Goal: Task Accomplishment & Management: Complete application form

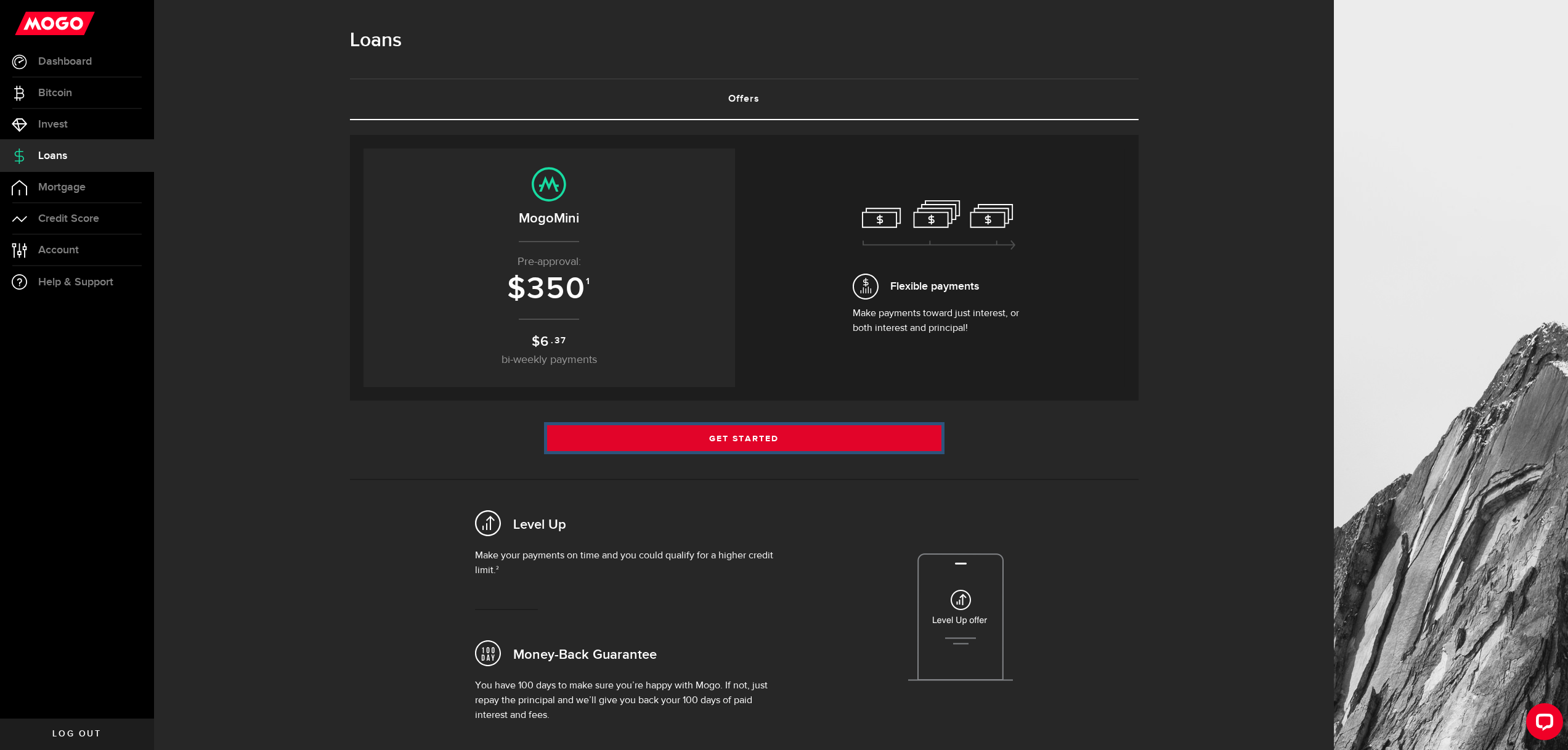
click at [662, 440] on link "Get Started" at bounding box center [745, 437] width 395 height 26
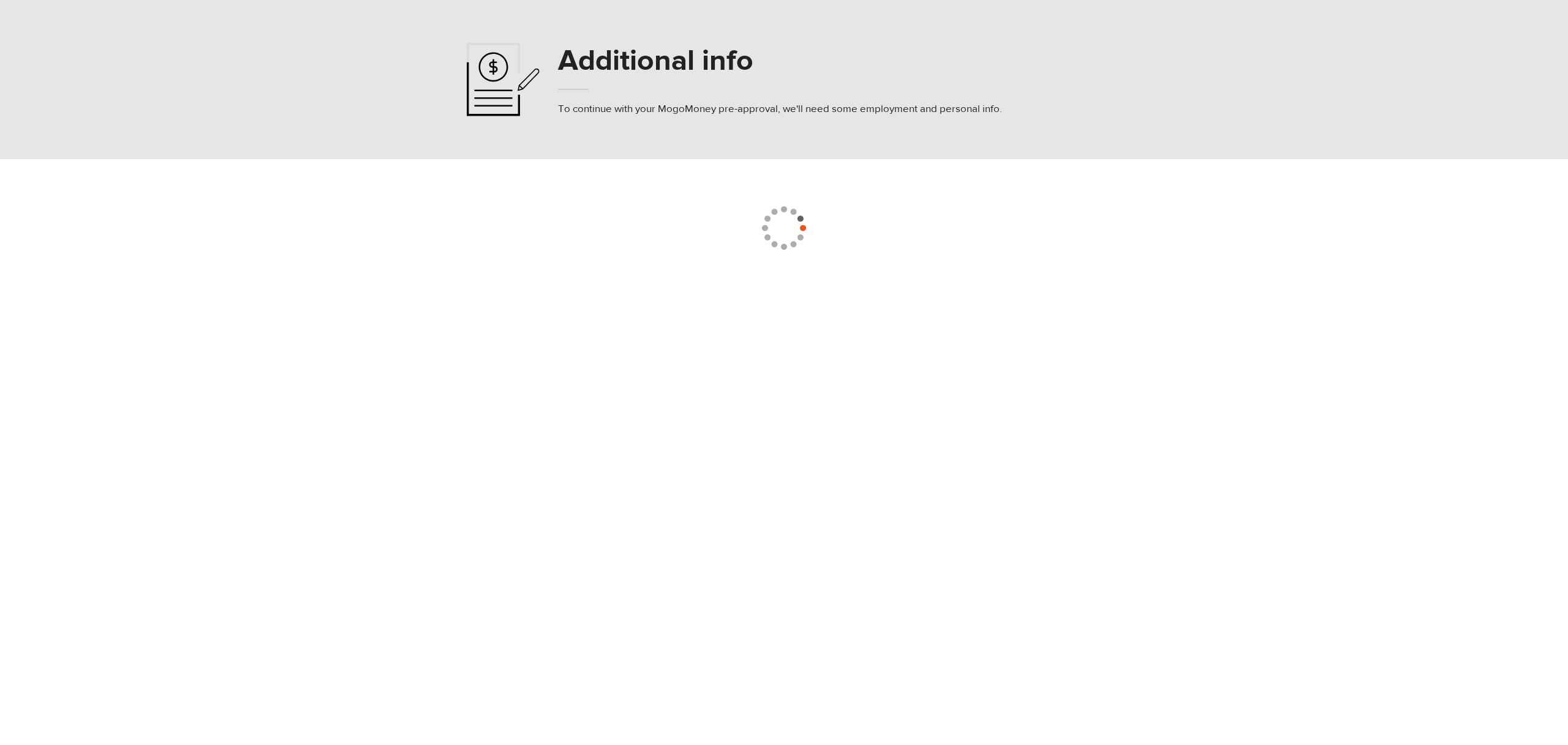
select select "8"
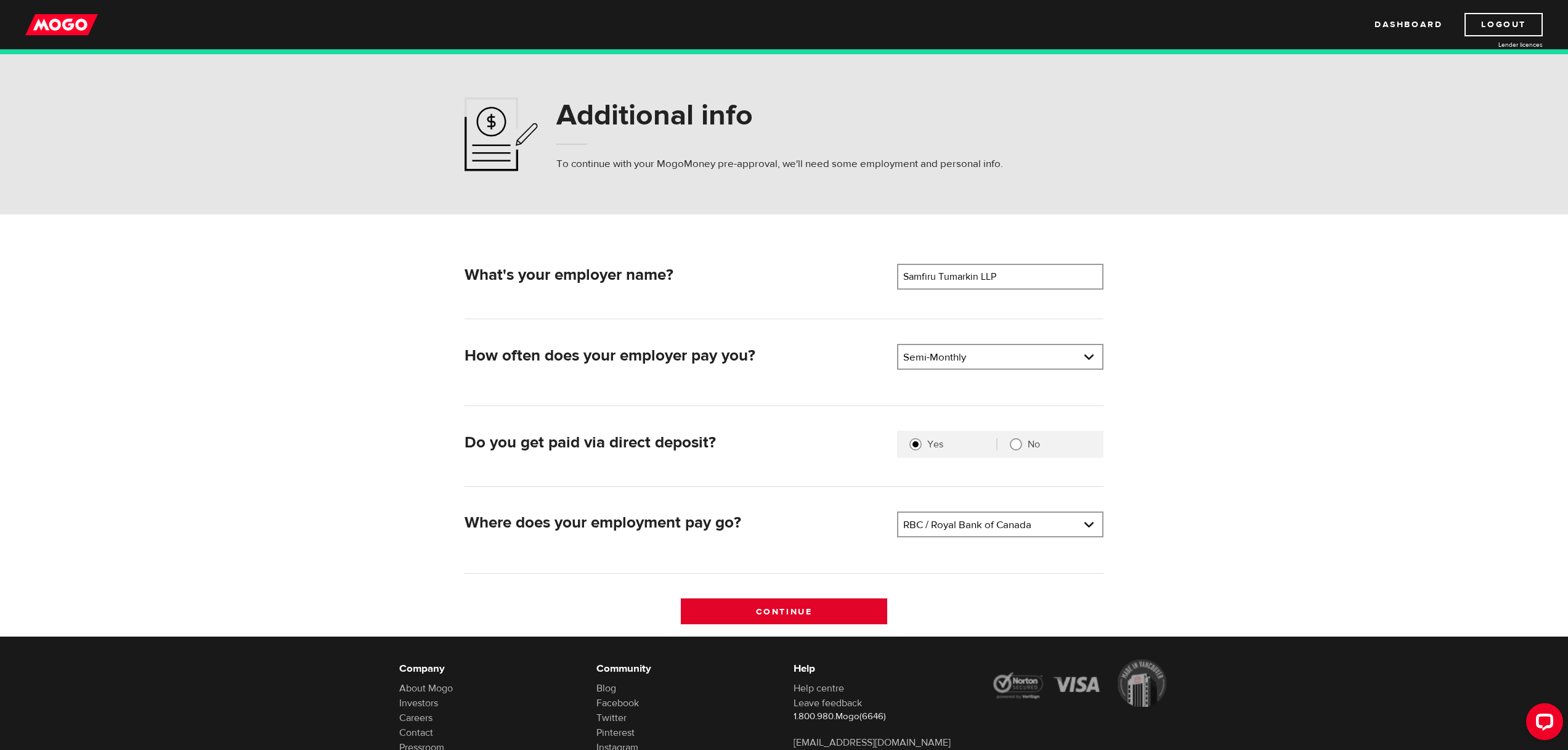
click at [803, 607] on input "Continue" at bounding box center [783, 611] width 206 height 26
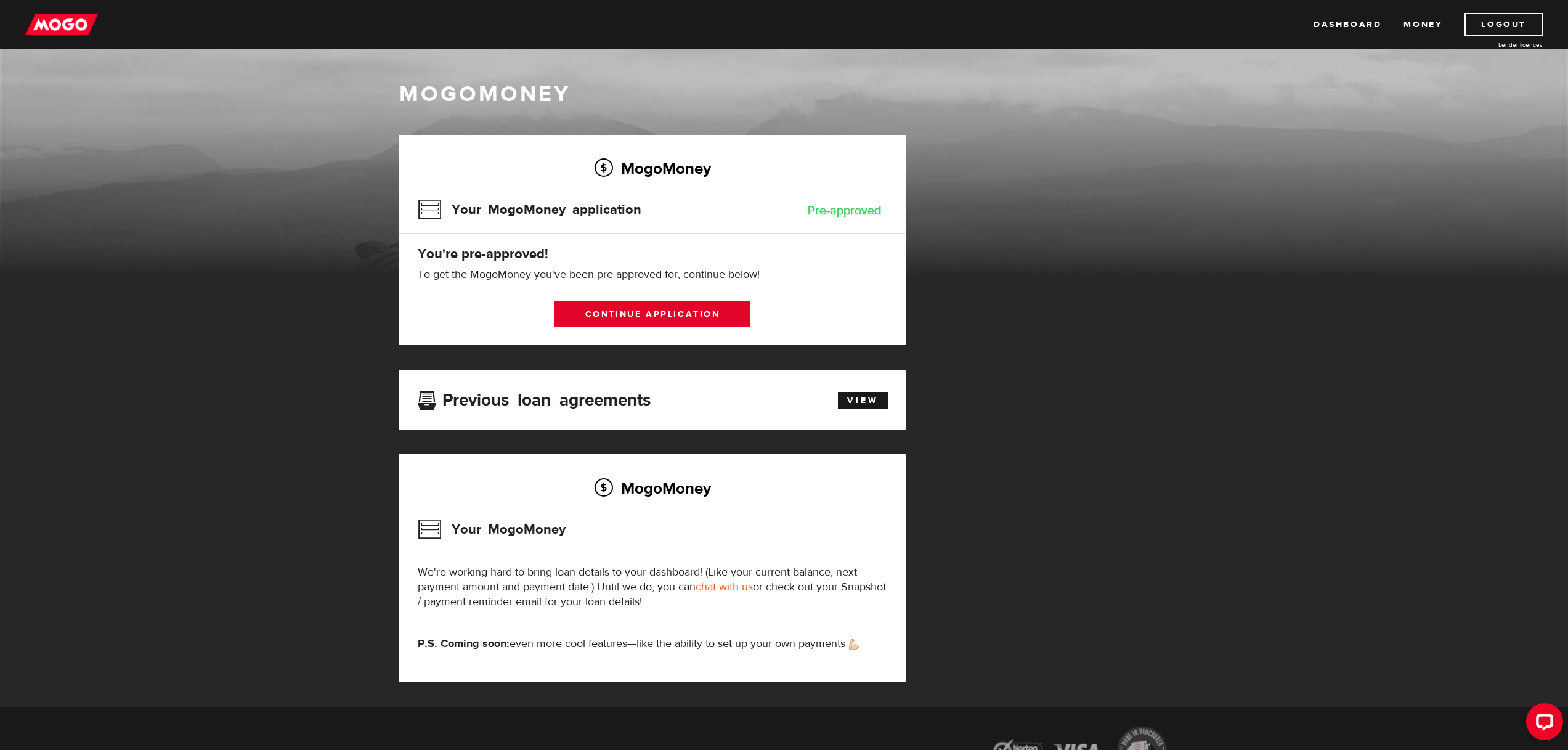
click at [645, 313] on link "Continue application" at bounding box center [652, 313] width 196 height 26
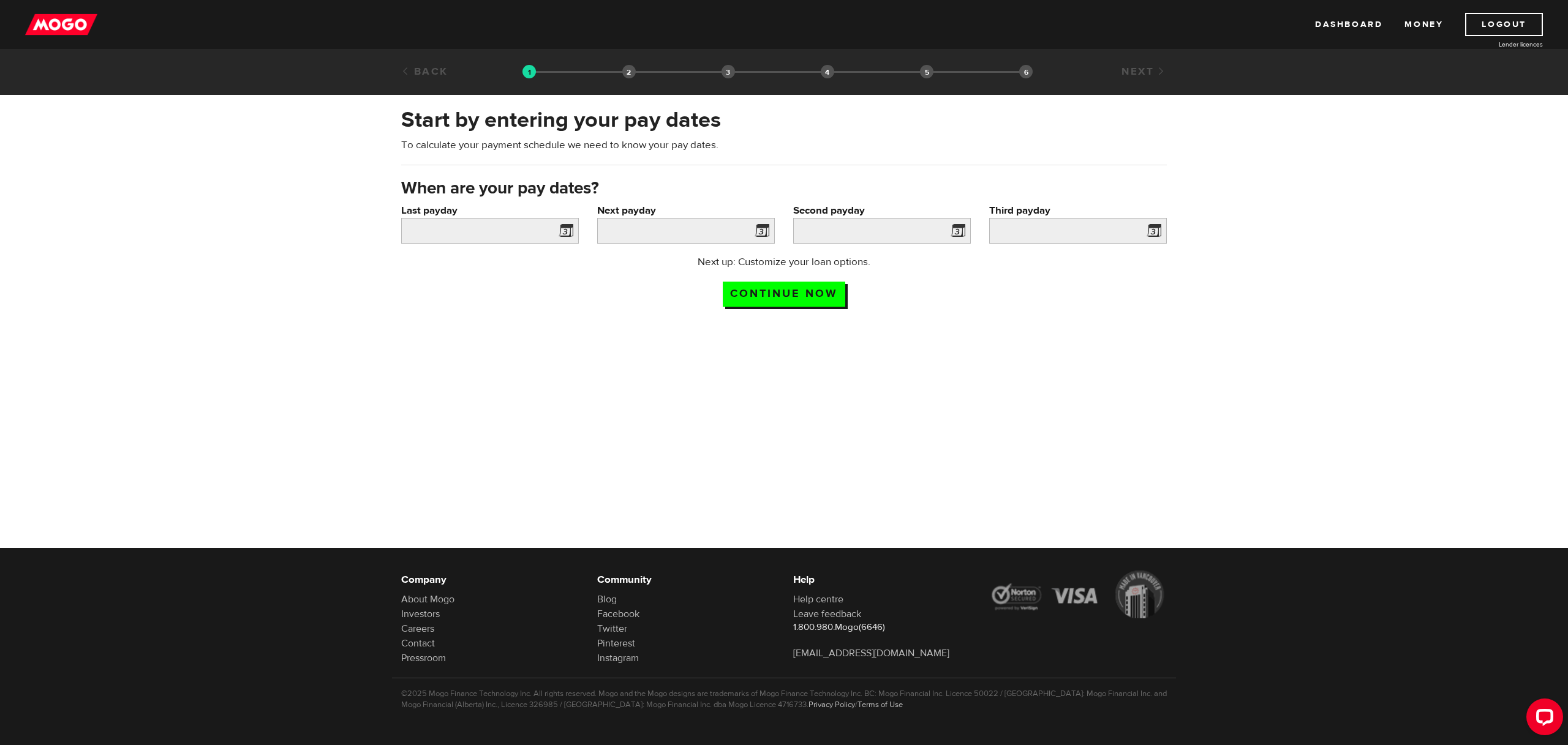
click at [566, 235] on span at bounding box center [563, 233] width 18 height 20
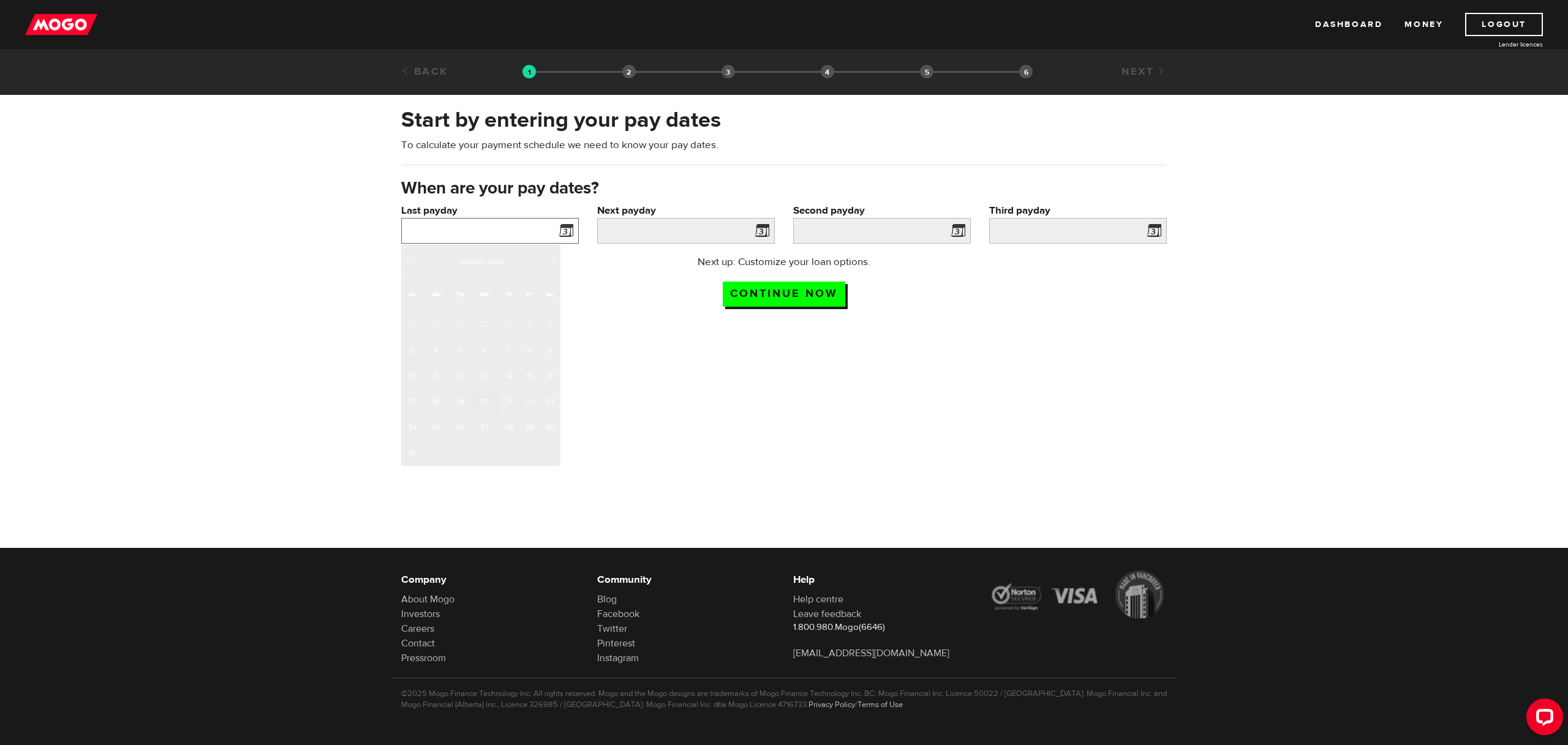
click at [488, 230] on input "Last payday" at bounding box center [490, 230] width 178 height 26
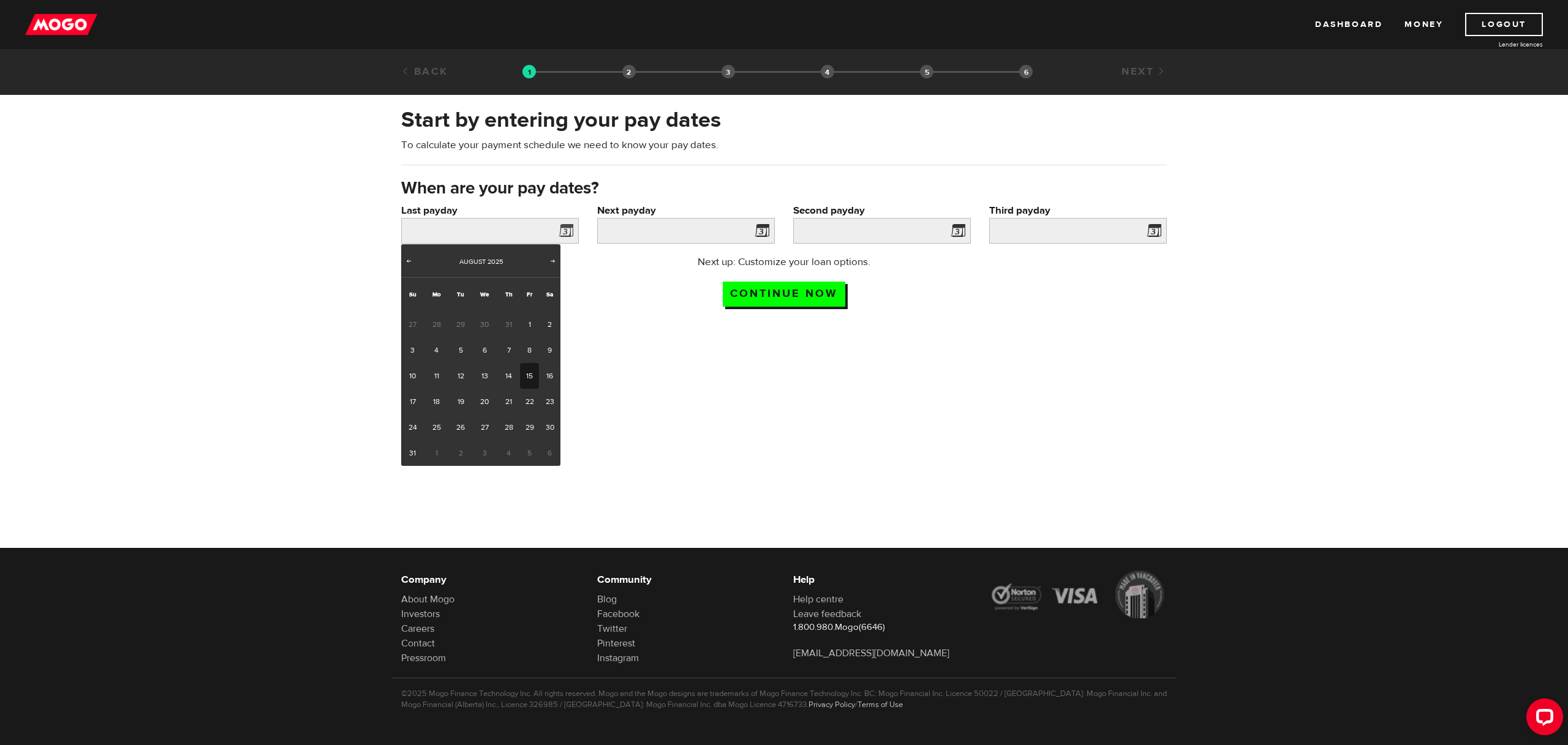
click at [526, 379] on link "15" at bounding box center [530, 376] width 19 height 26
type input "[DATE]"
click at [526, 379] on link "15" at bounding box center [530, 376] width 19 height 26
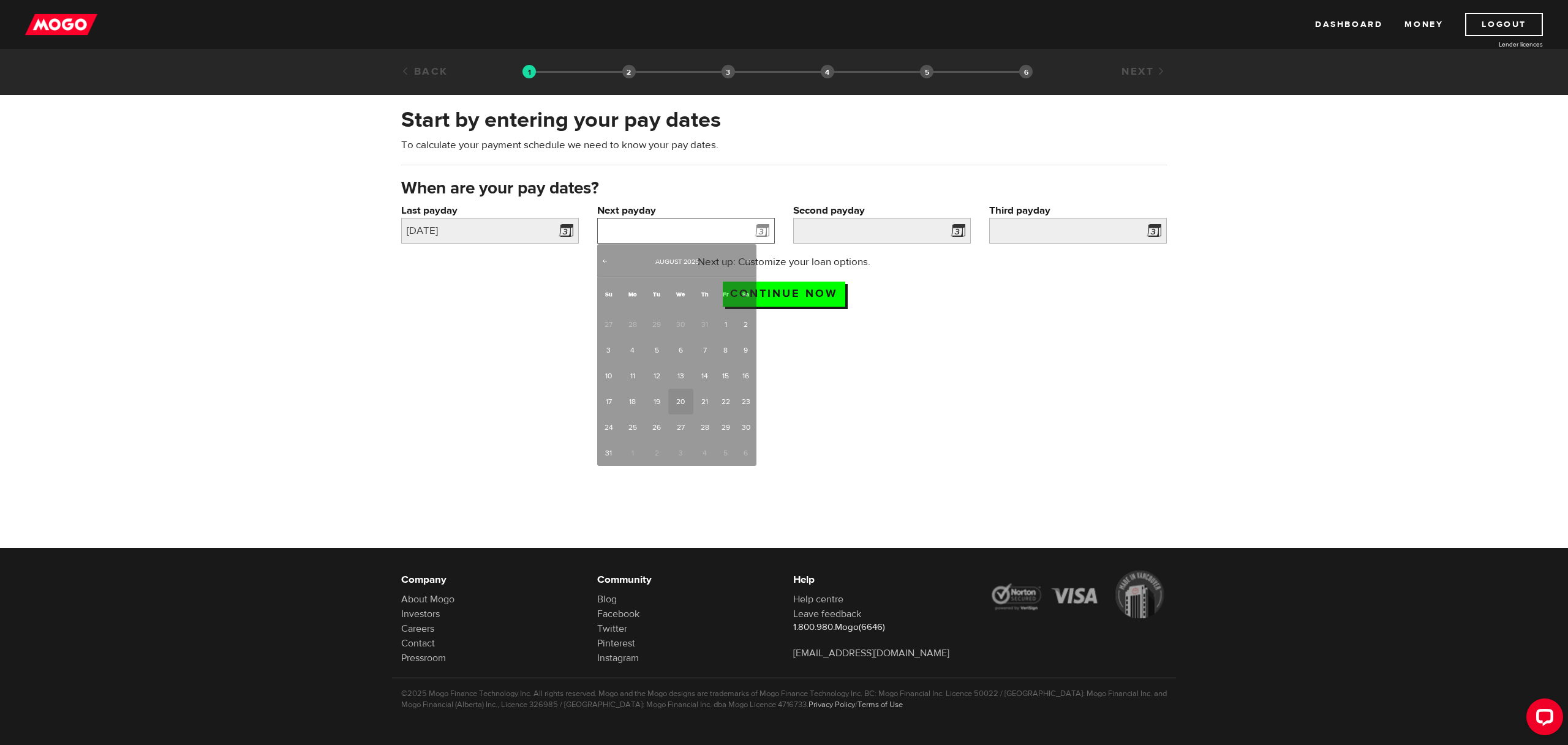
click at [658, 232] on input "Next payday" at bounding box center [686, 230] width 178 height 26
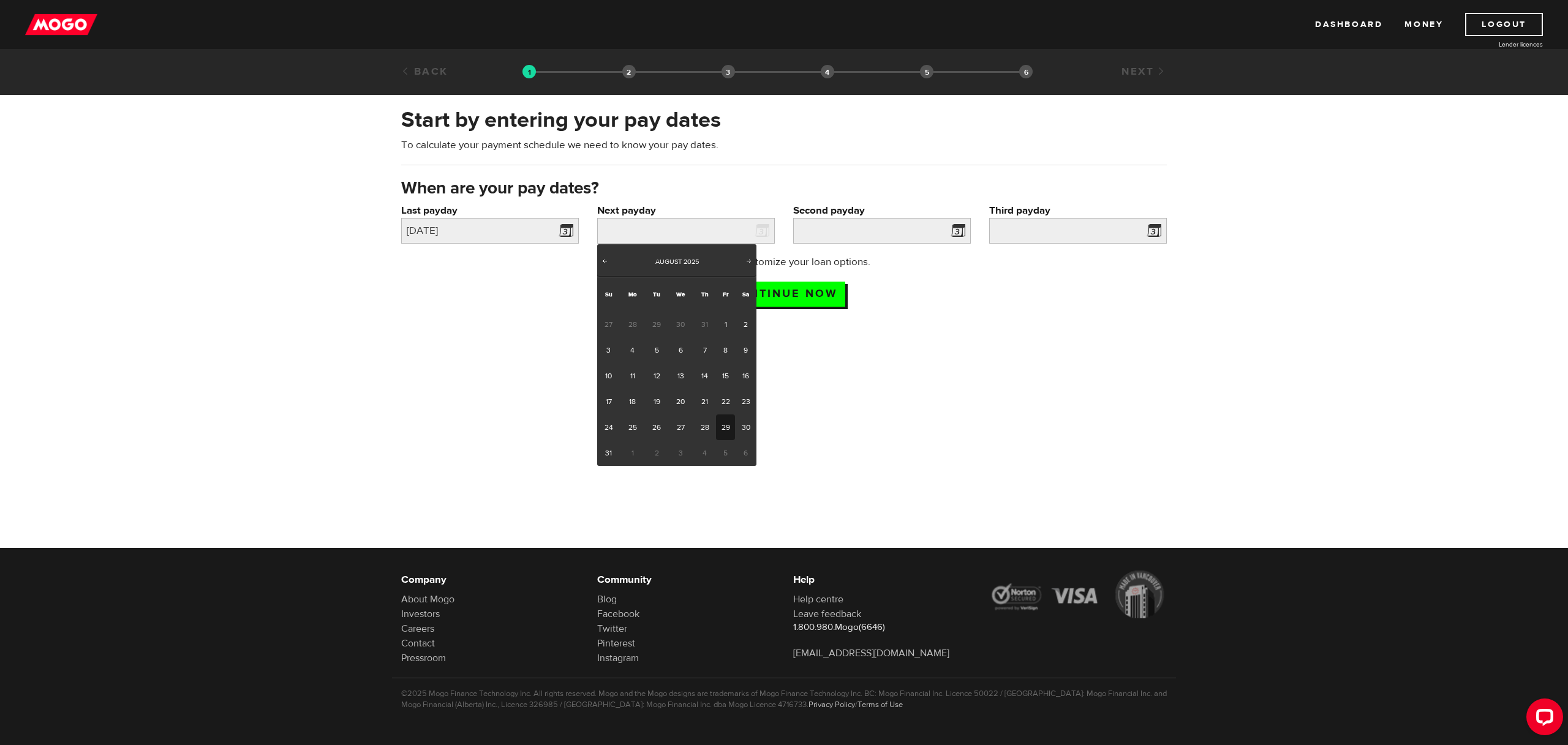
click at [725, 429] on link "29" at bounding box center [726, 427] width 19 height 26
type input "[DATE]"
type input "2025/9/13"
type input "2025/9/28"
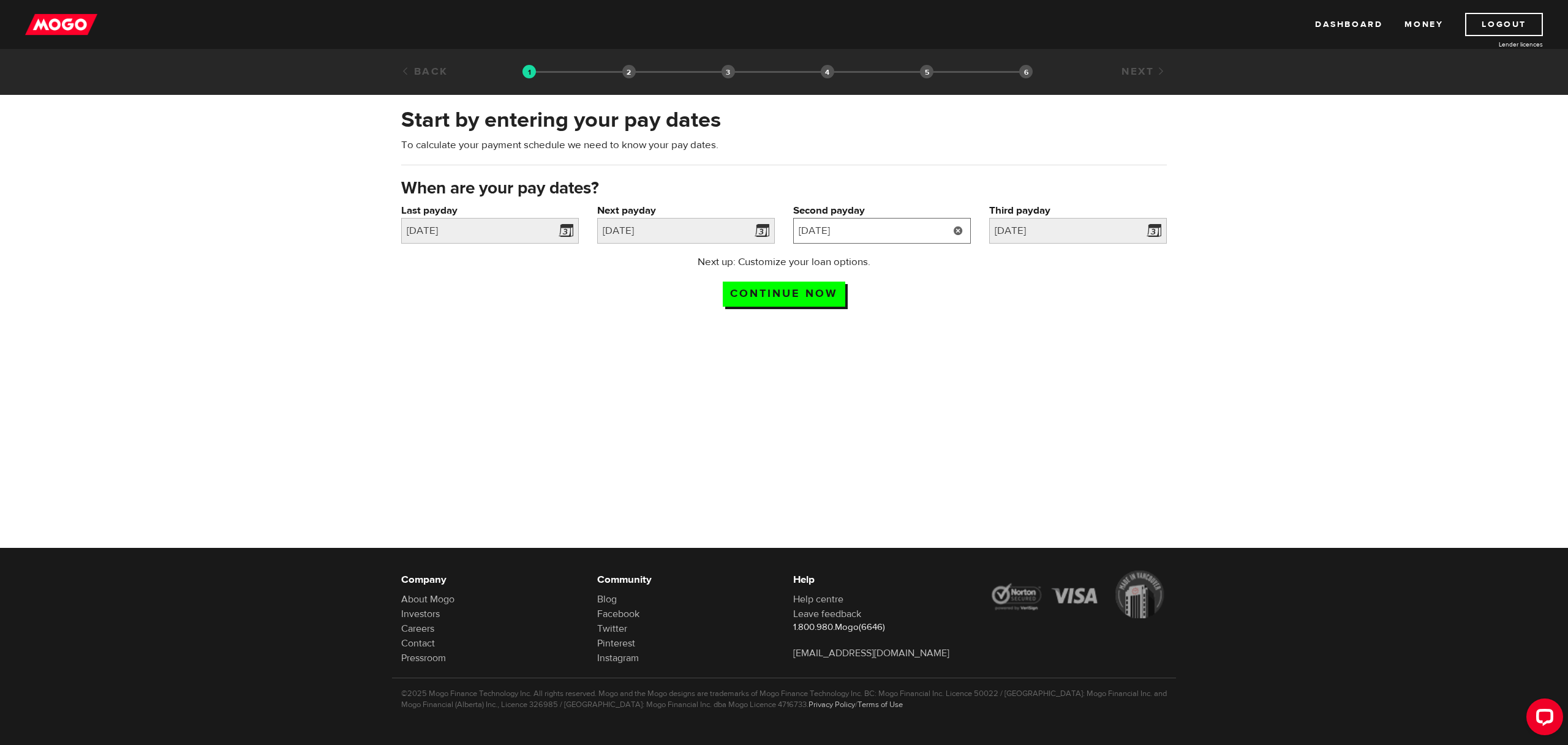
click at [905, 232] on input "2025/9/13" at bounding box center [882, 230] width 178 height 26
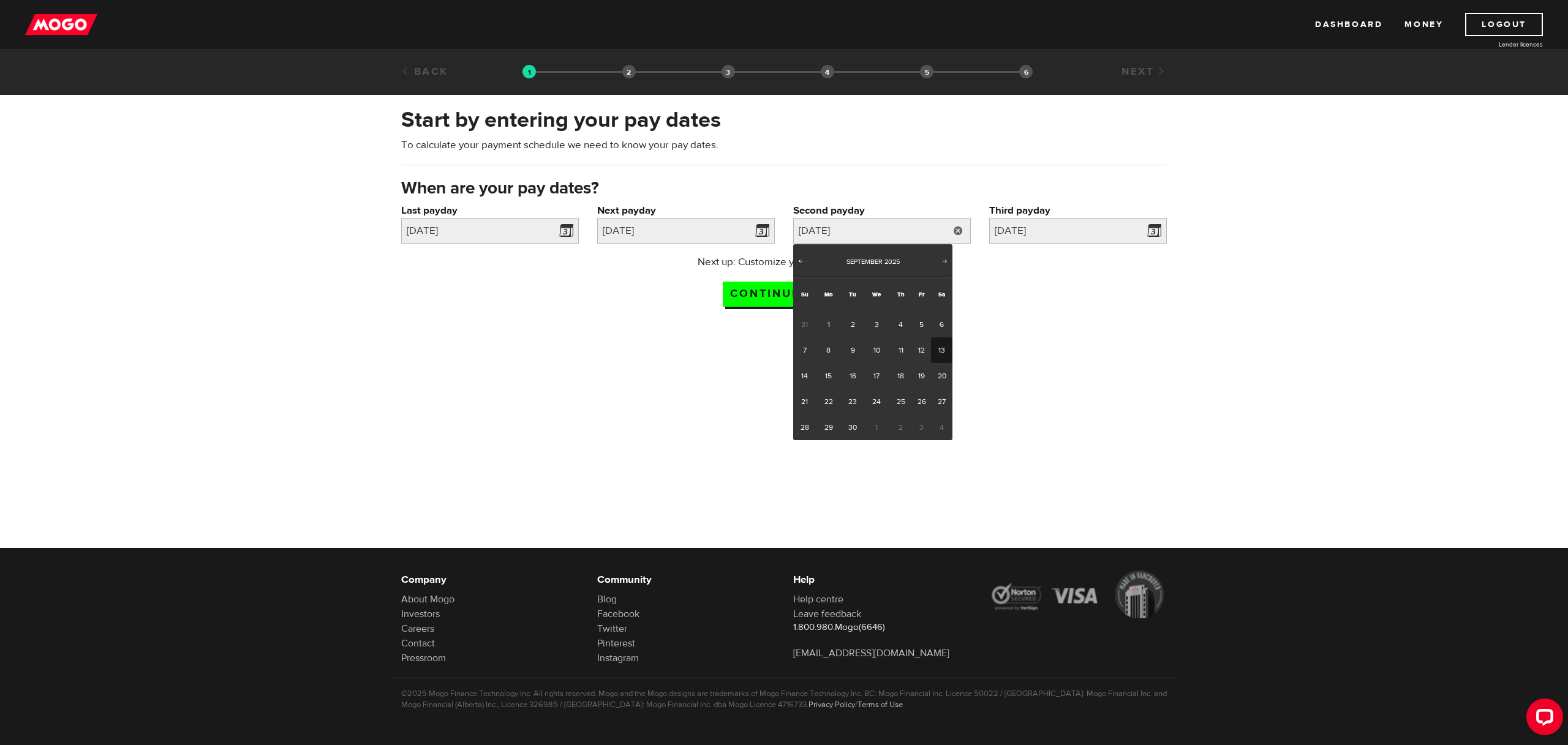
click at [987, 321] on div "Start by entering your pay dates To calculate your payment schedule we need to …" at bounding box center [784, 211] width 1568 height 235
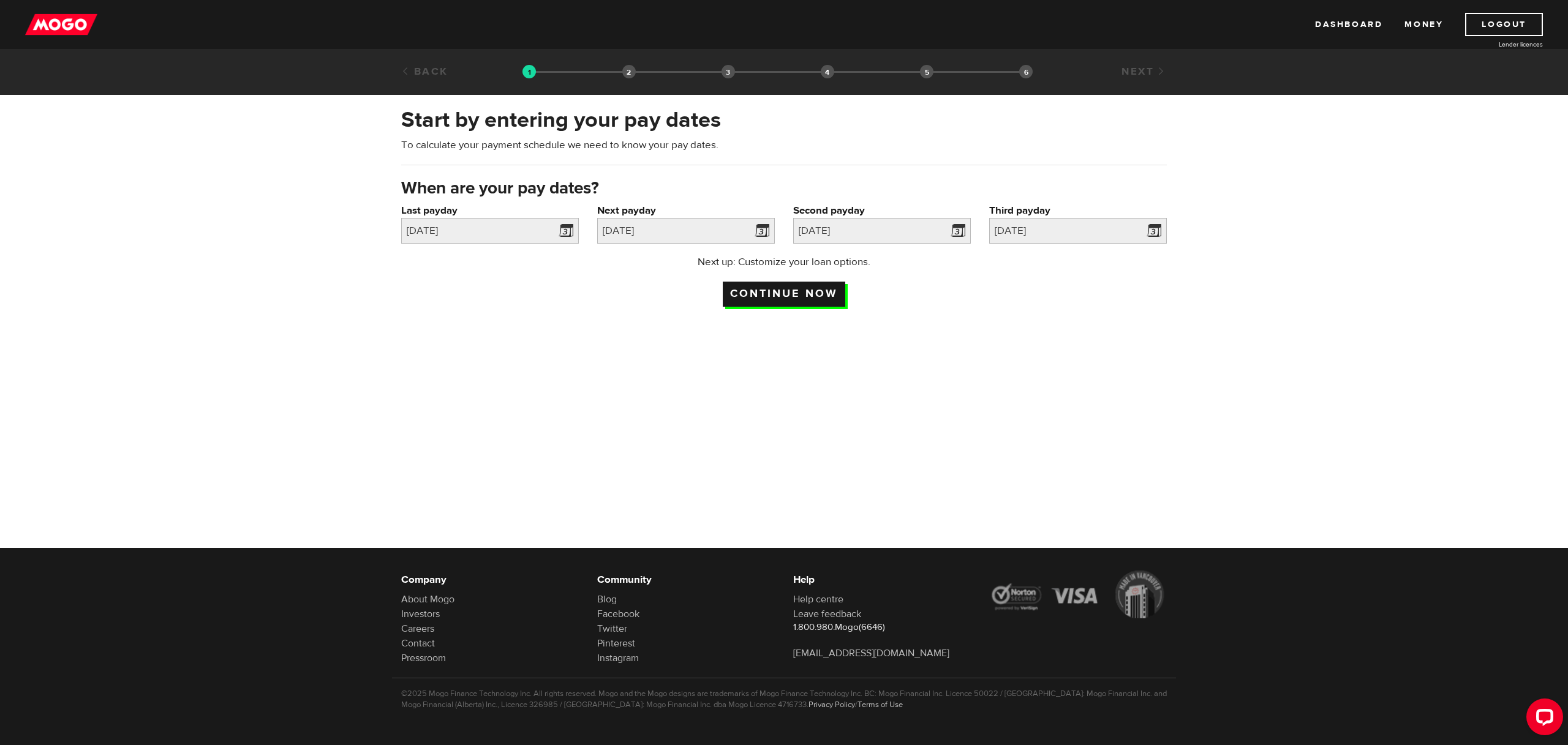
click at [798, 297] on input "Continue now" at bounding box center [784, 294] width 123 height 25
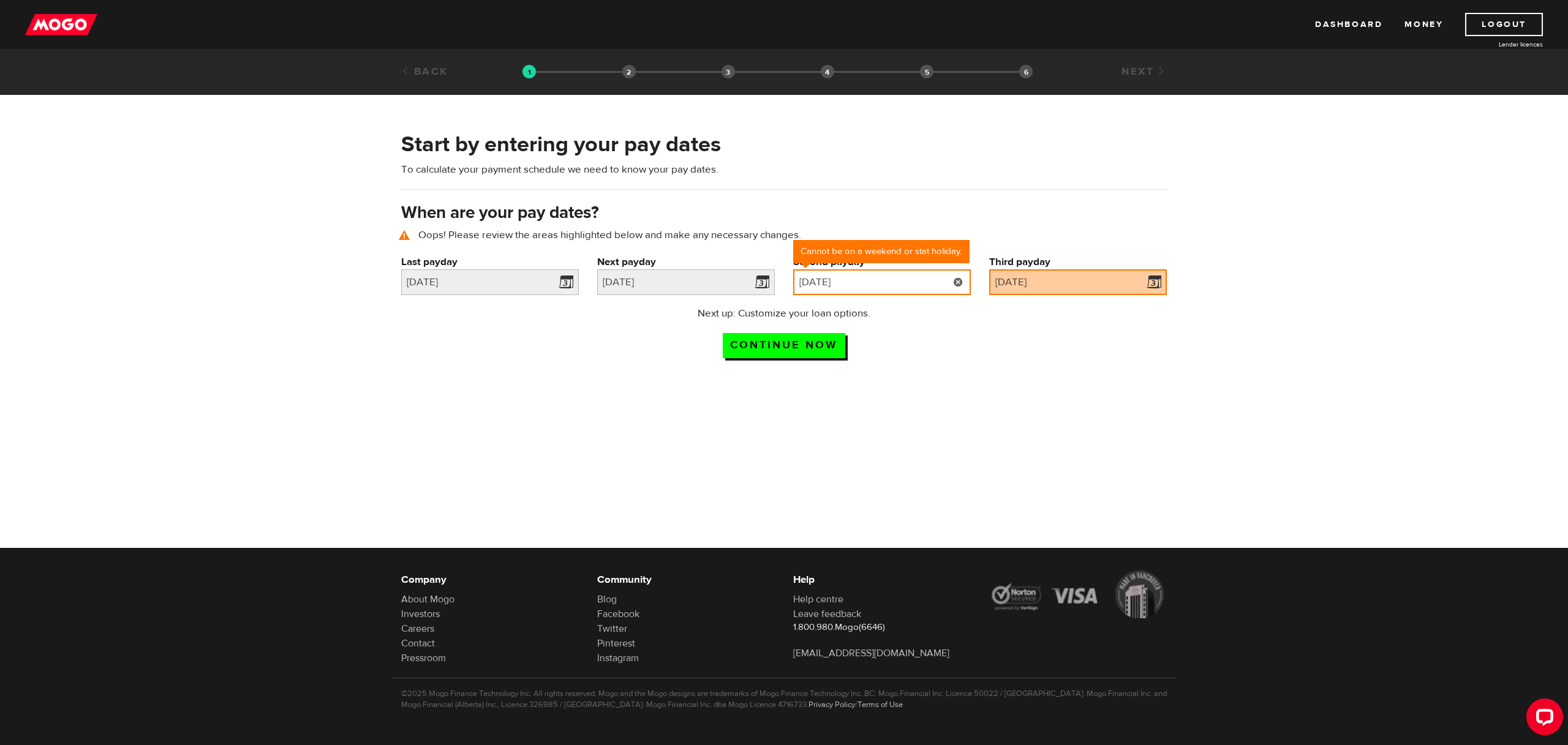
click at [878, 285] on input "[DATE]" at bounding box center [882, 282] width 178 height 26
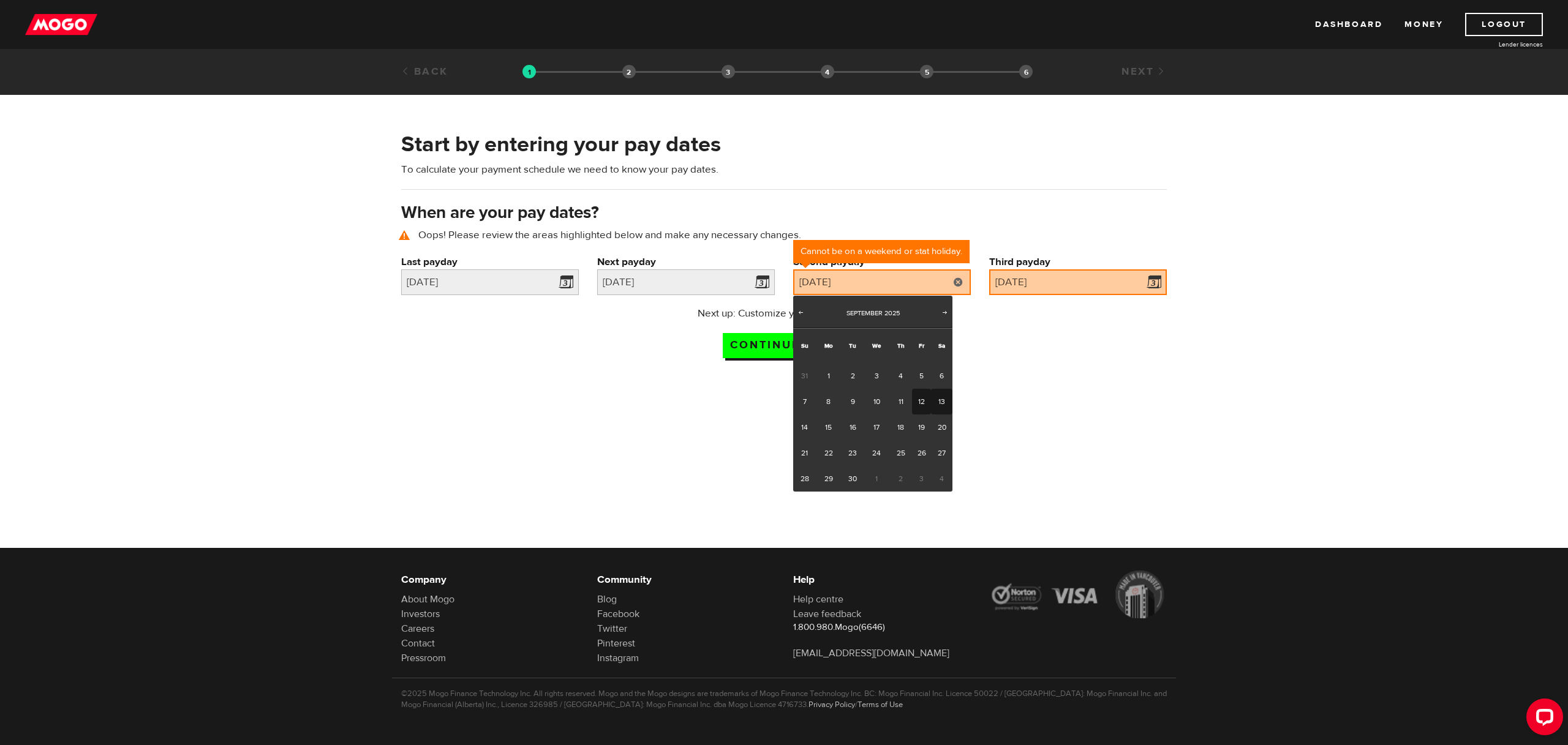
click at [922, 404] on link "12" at bounding box center [922, 401] width 19 height 26
type input "[DATE]"
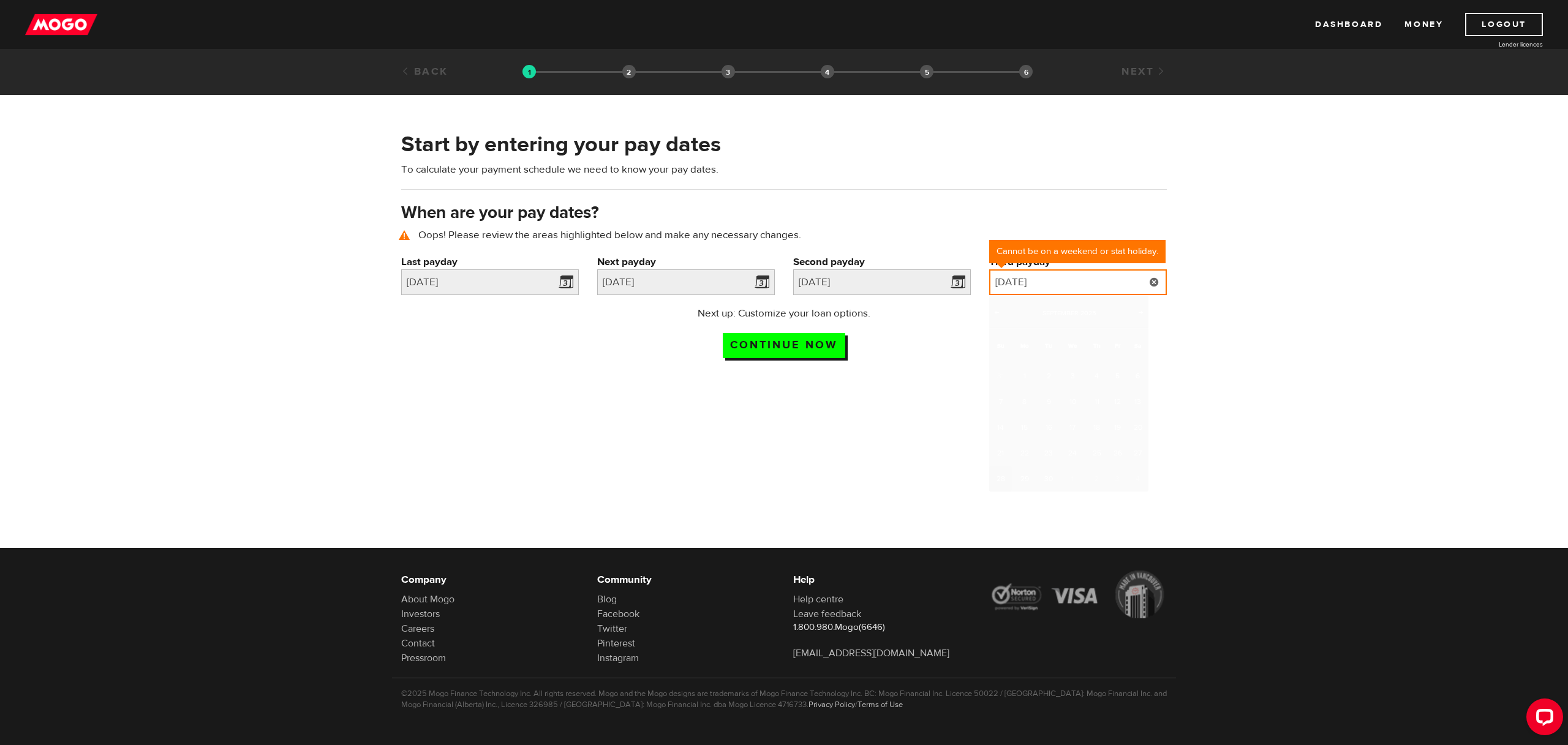
click at [1020, 281] on input "[DATE]" at bounding box center [1078, 282] width 178 height 26
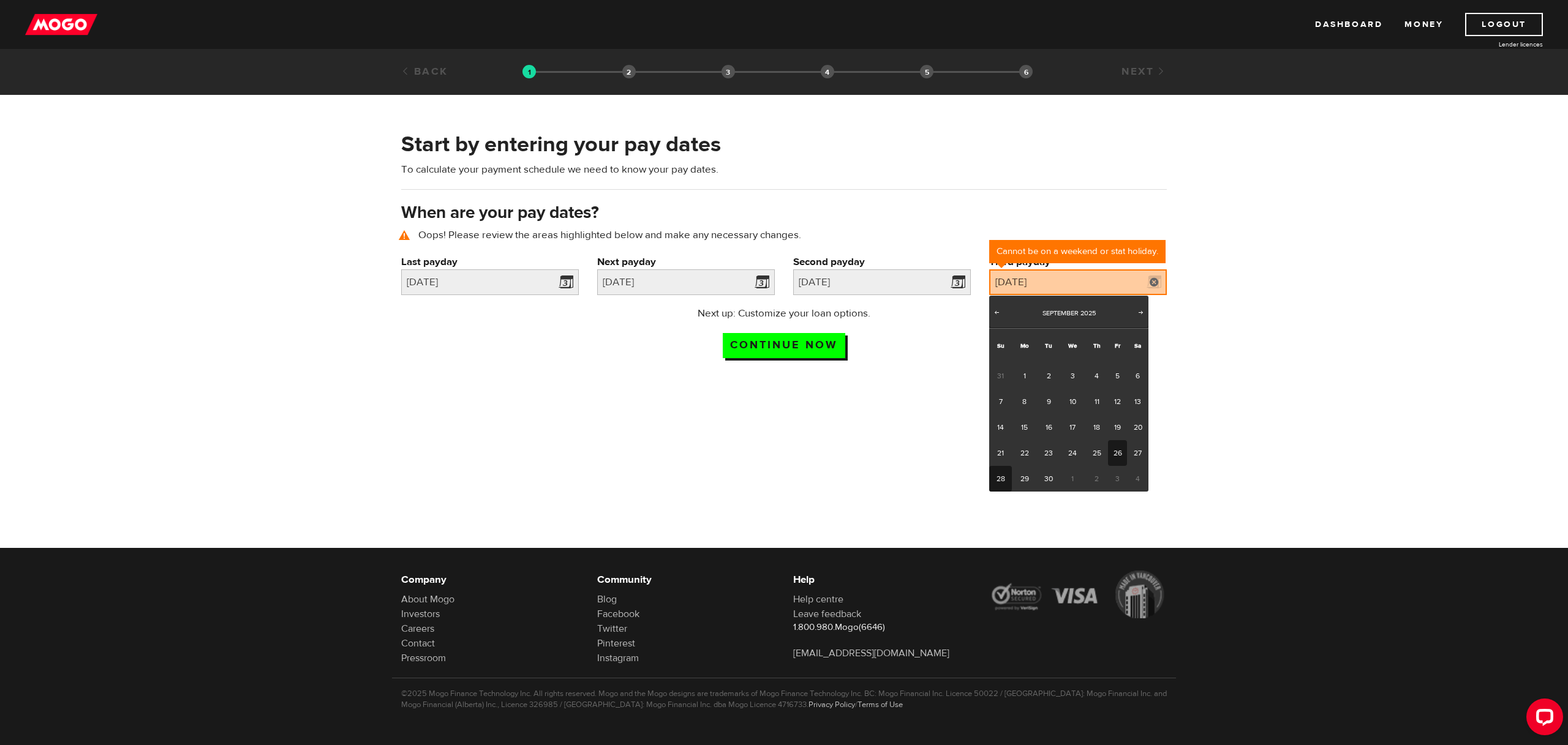
click at [1117, 453] on link "26" at bounding box center [1118, 453] width 19 height 26
type input "[DATE]"
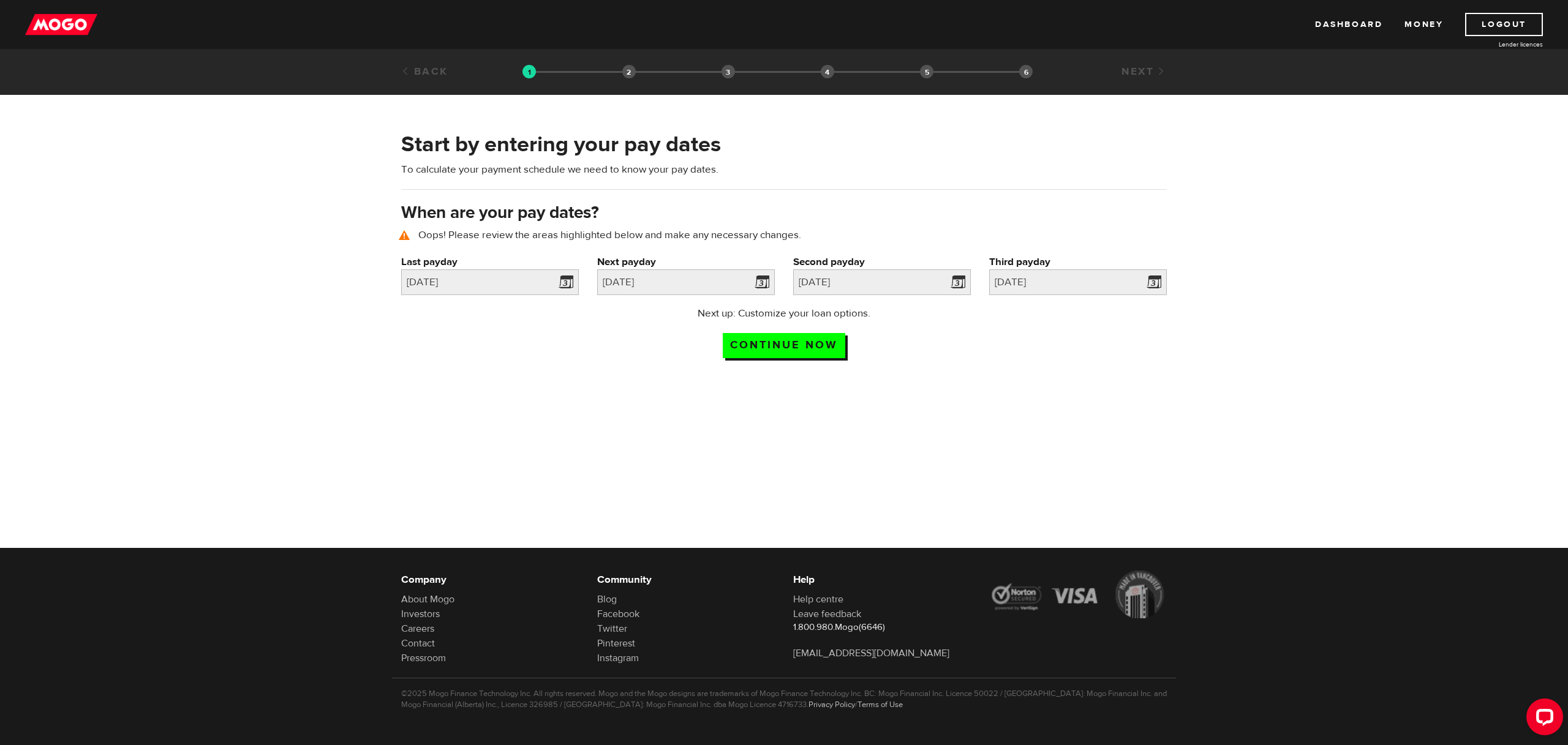
click at [939, 426] on div at bounding box center [784, 478] width 1568 height 197
click at [796, 345] on input "Continue now" at bounding box center [784, 346] width 123 height 25
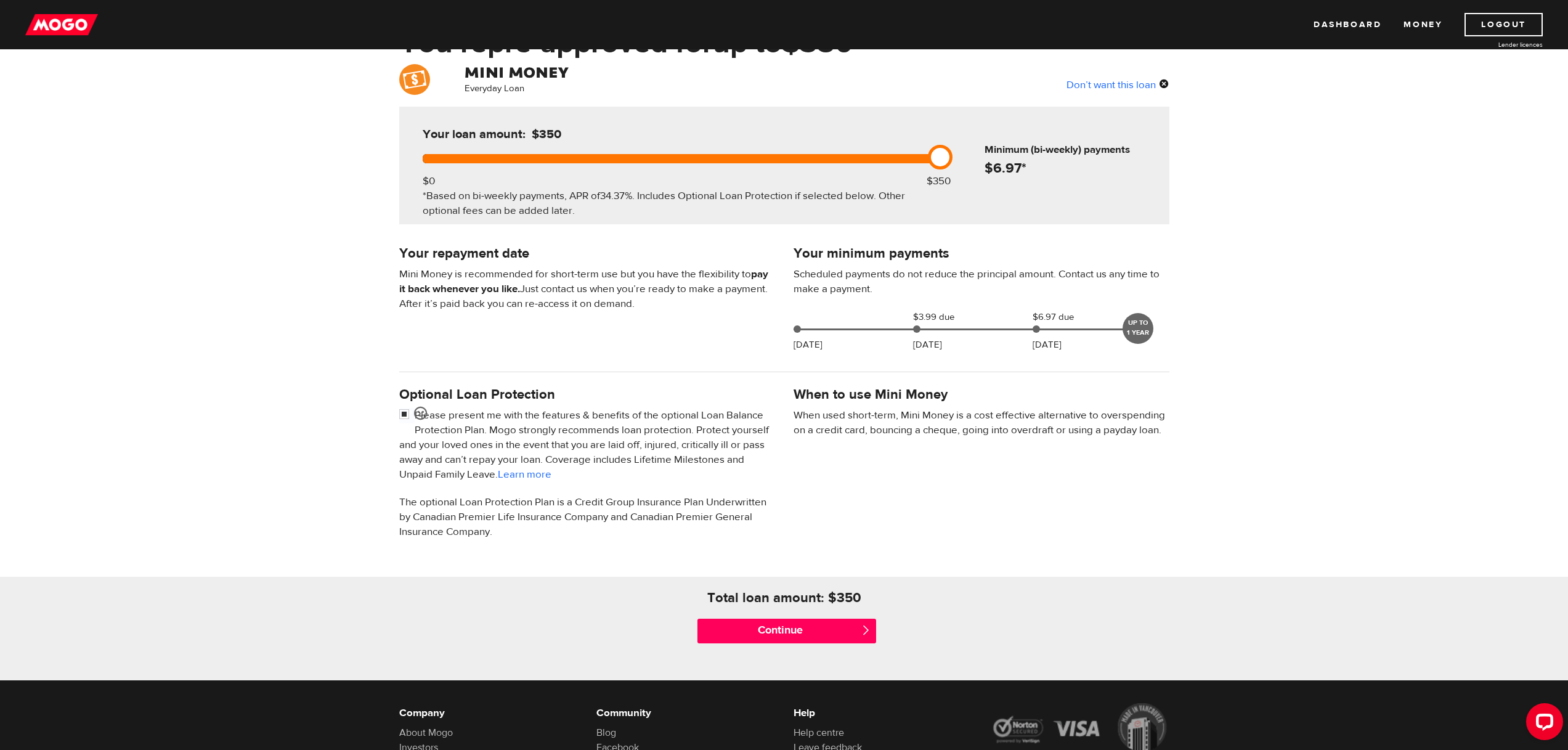
scroll to position [87, 0]
click at [405, 419] on input "checkbox" at bounding box center [406, 415] width 16 height 16
checkbox input "false"
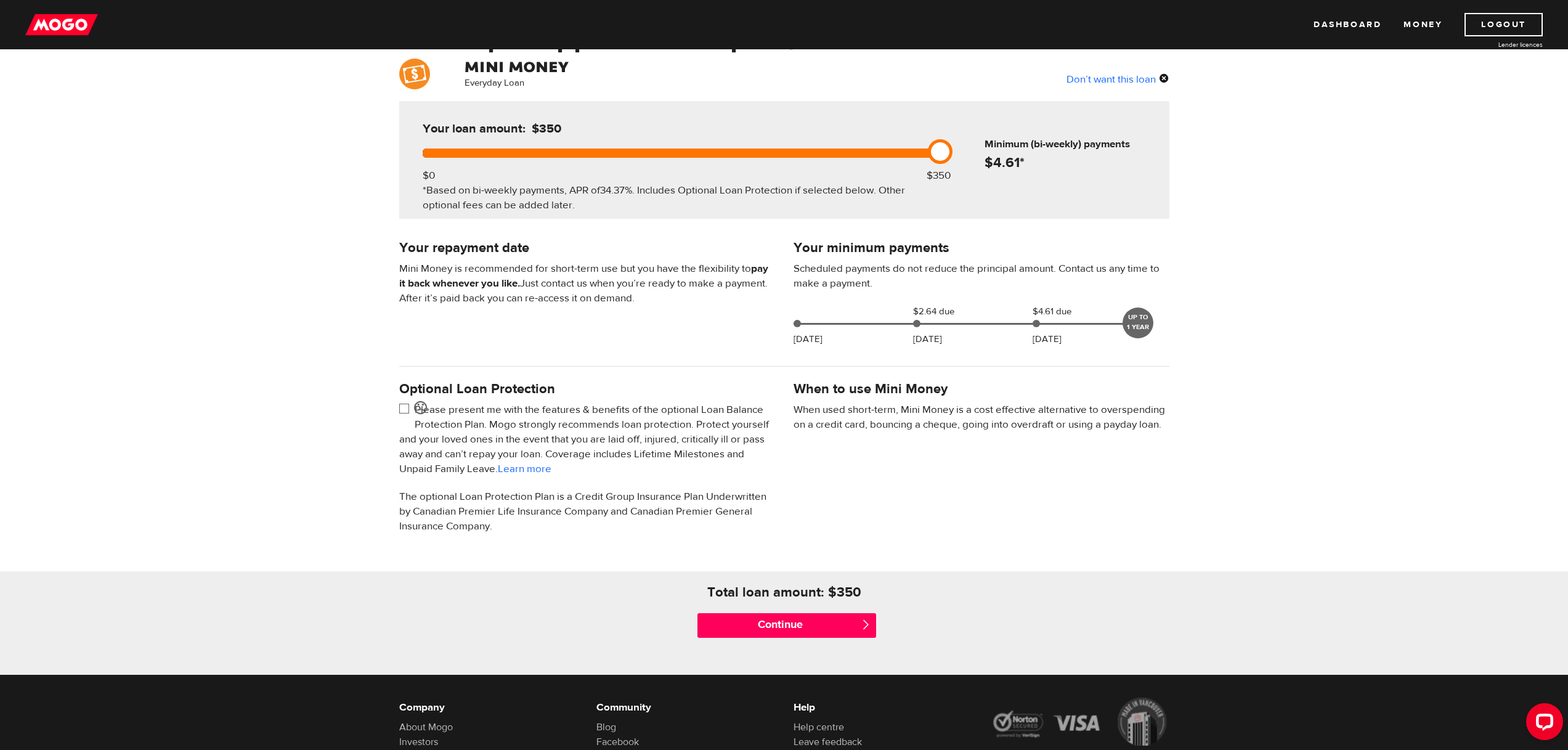
scroll to position [92, 0]
click at [797, 629] on input "Continue" at bounding box center [787, 626] width 179 height 24
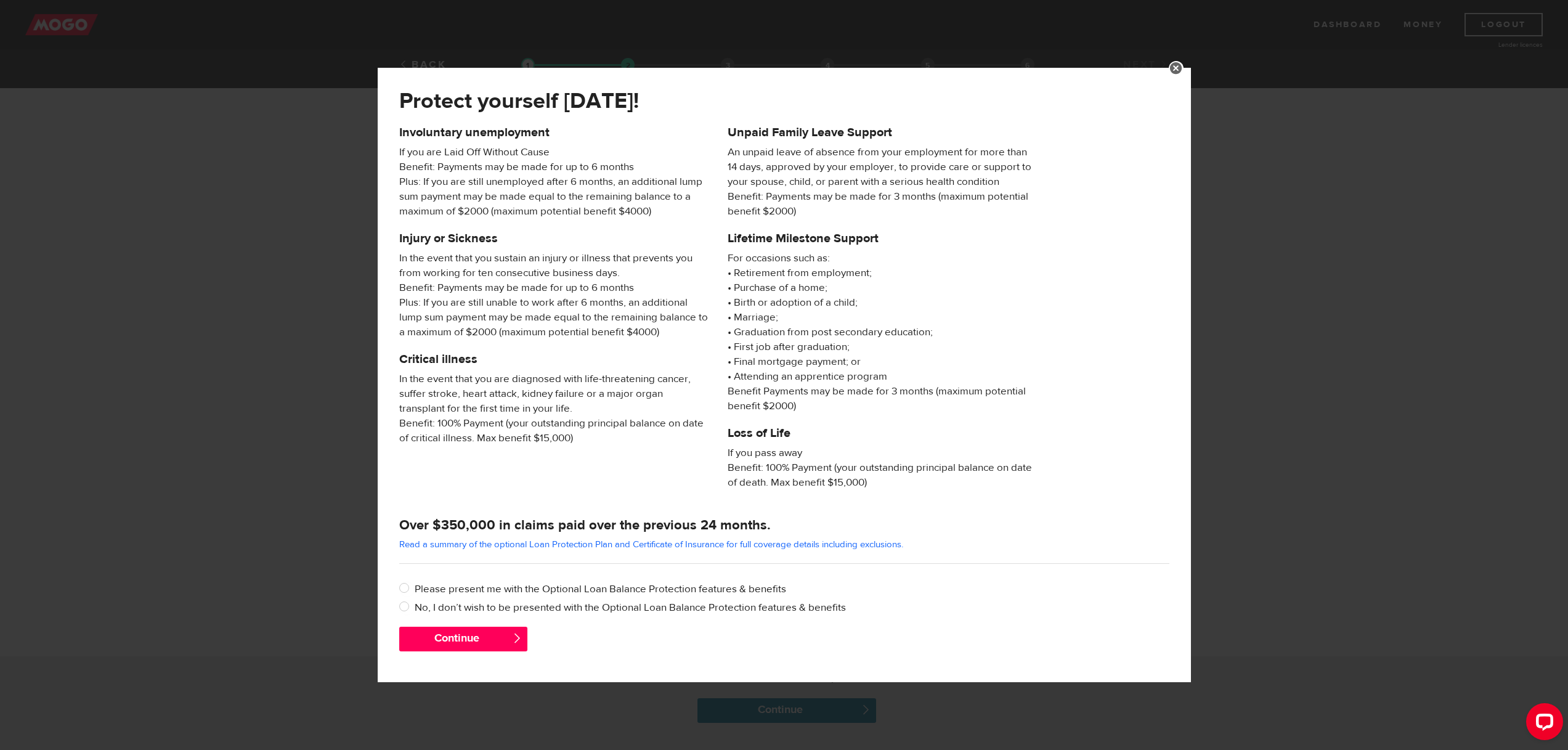
scroll to position [4, 0]
click at [499, 605] on label "No, I don’t wish to be presented with the Optional Loan Balance Protection feat…" at bounding box center [792, 607] width 755 height 15
click at [415, 605] on input "No, I don’t wish to be presented with the Optional Loan Balance Protection feat…" at bounding box center [406, 607] width 16 height 16
radio input "true"
click at [466, 636] on button "Continue" at bounding box center [463, 638] width 128 height 24
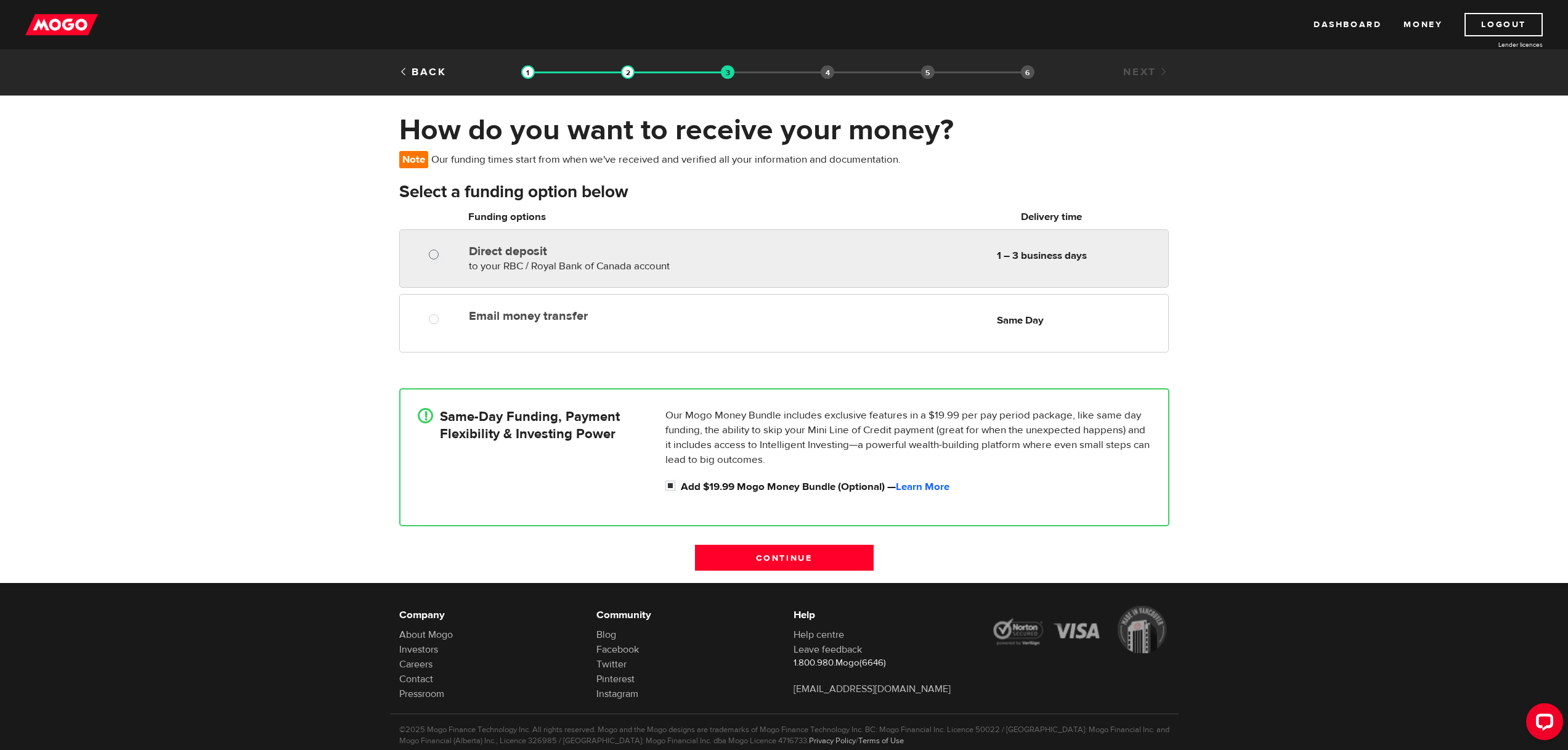
radio input "true"
click at [440, 255] on input "Direct deposit" at bounding box center [436, 256] width 16 height 16
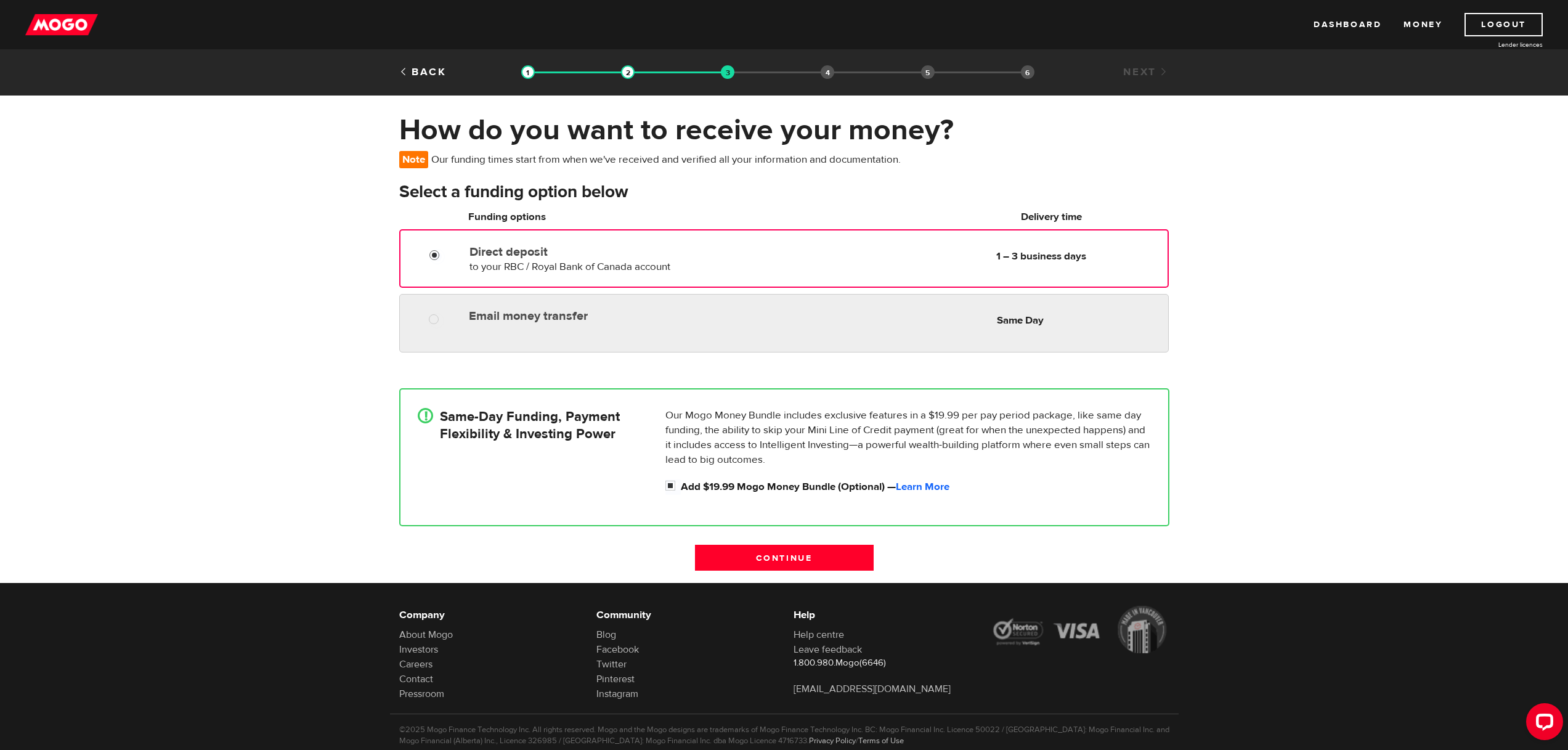
radio input "true"
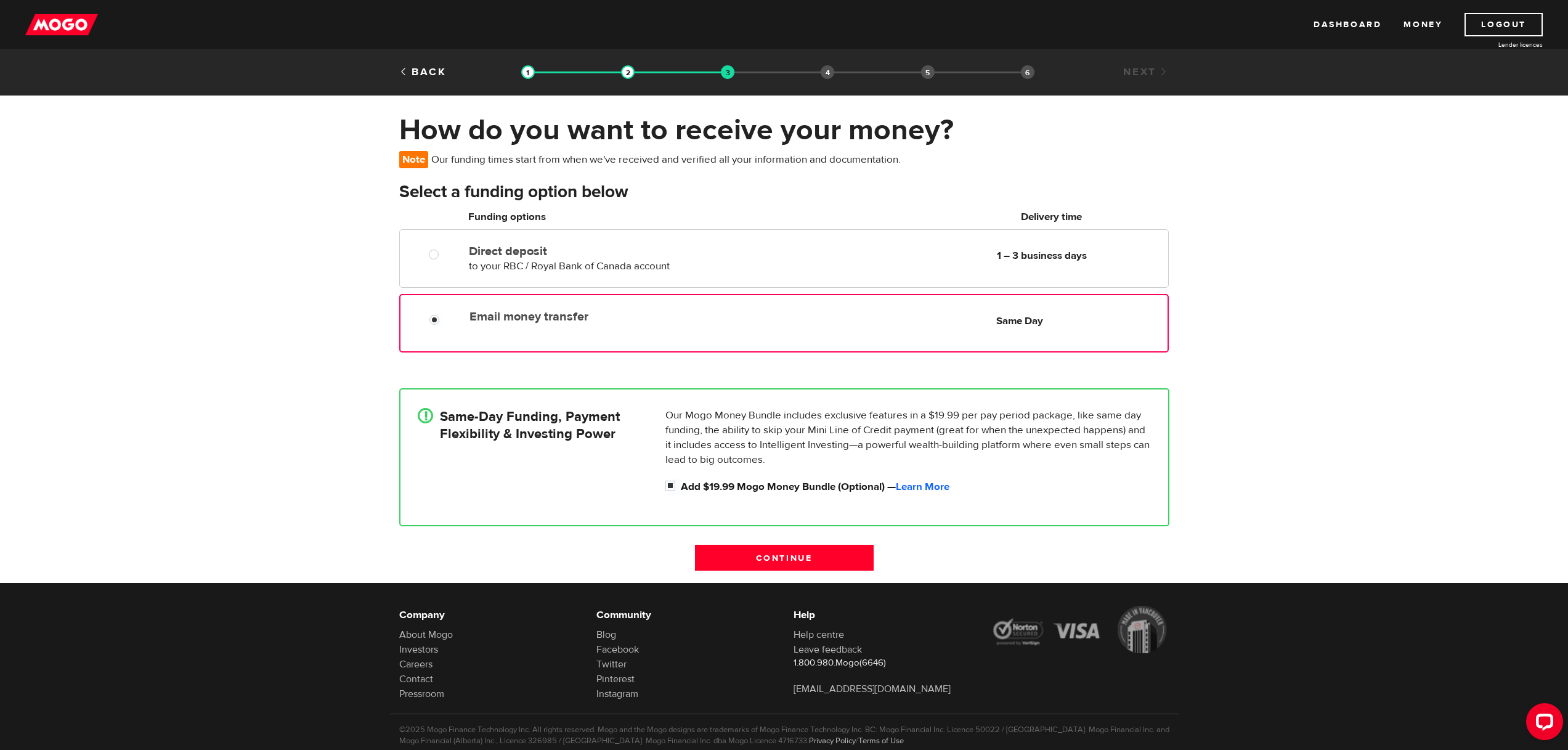
click at [670, 326] on div "Email money transfer Delivery in Same Day Same Day" at bounding box center [816, 316] width 703 height 24
click at [672, 486] on input "Add $19.99 Mogo Money Bundle (Optional) — Learn More" at bounding box center [673, 487] width 16 height 16
checkbox input "false"
radio input "false"
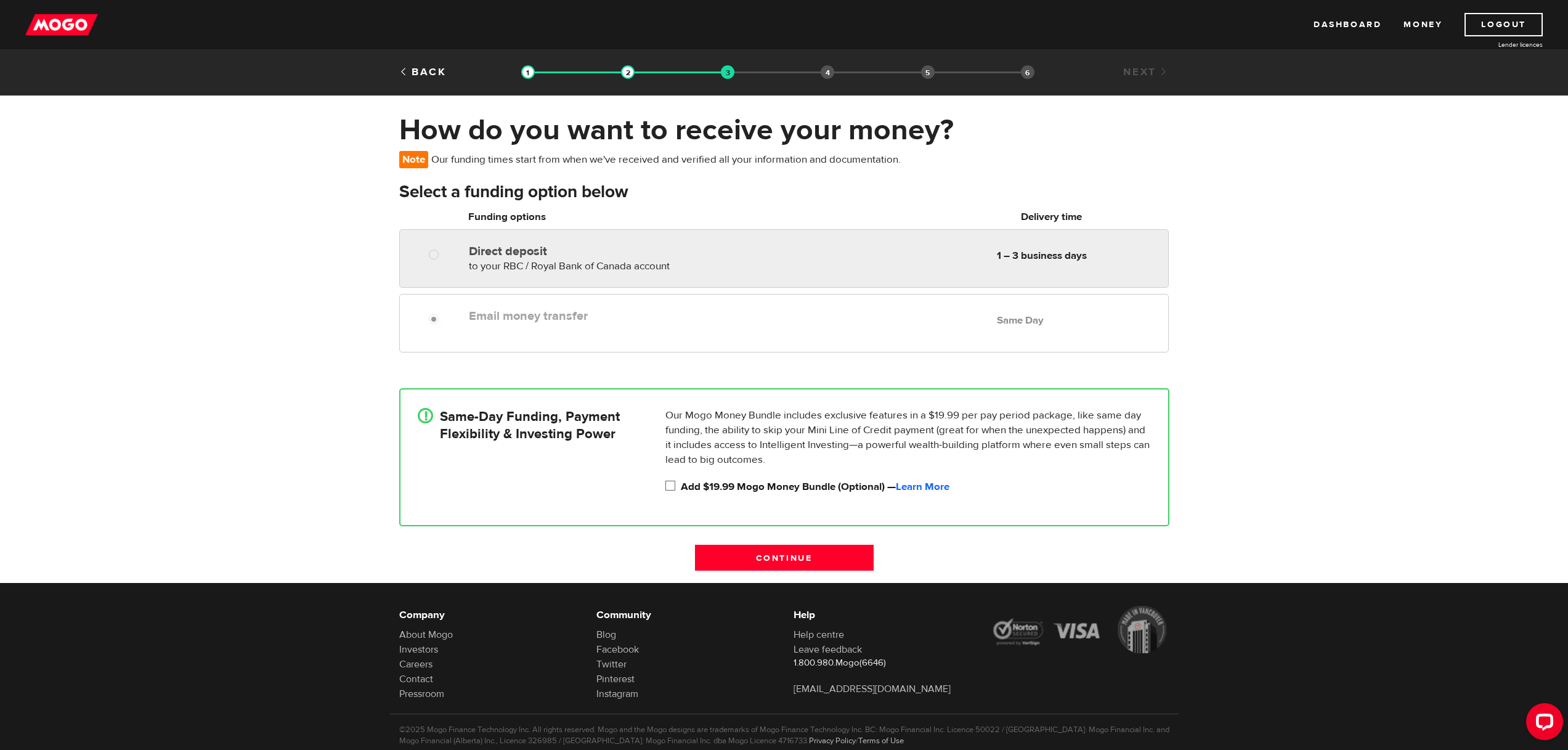
radio input "true"
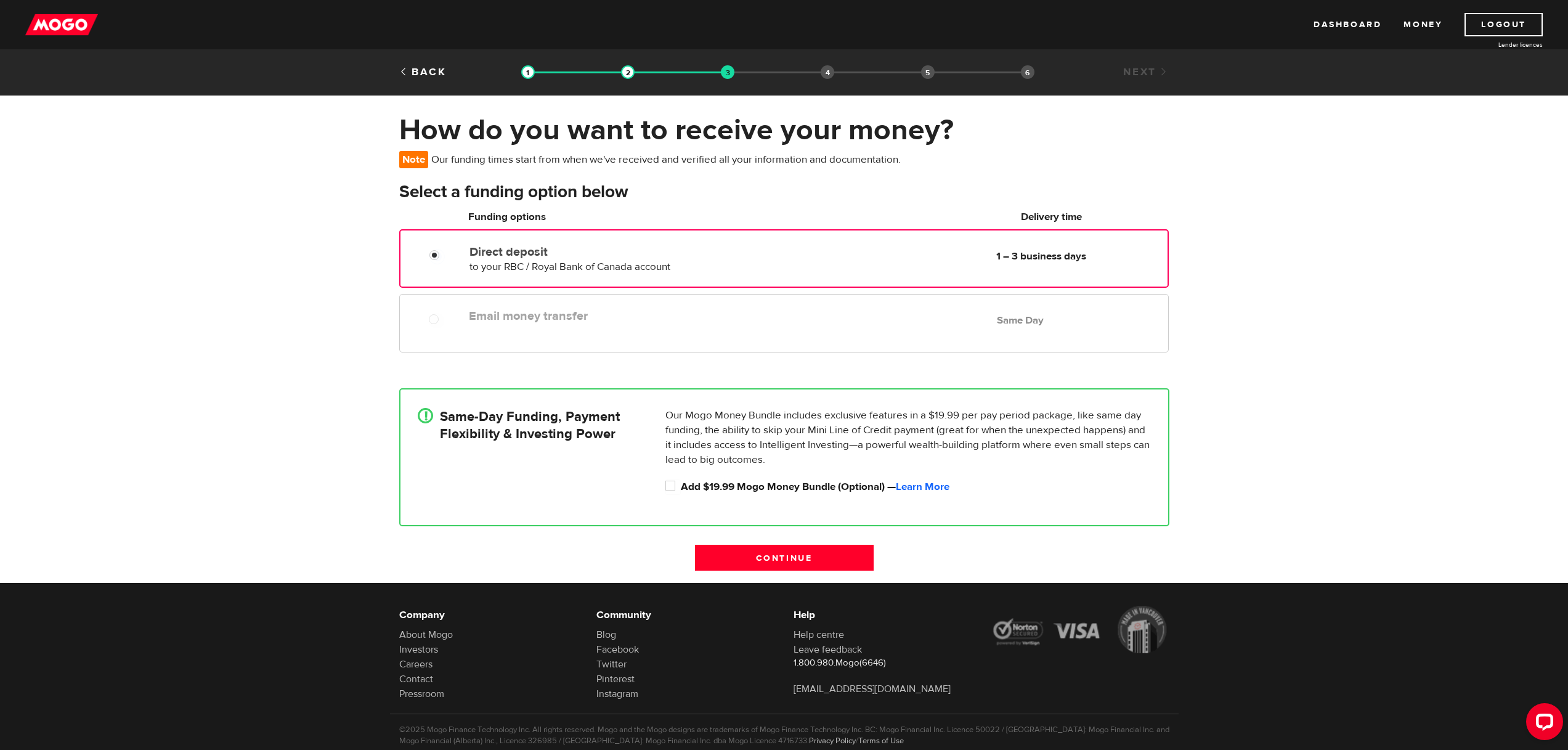
click at [655, 249] on label "Direct deposit" at bounding box center [610, 252] width 283 height 15
click at [445, 249] on input "Direct deposit" at bounding box center [437, 256] width 16 height 16
click at [599, 316] on label "Email money transfer" at bounding box center [611, 316] width 284 height 15
click at [825, 553] on input "Continue" at bounding box center [785, 557] width 179 height 26
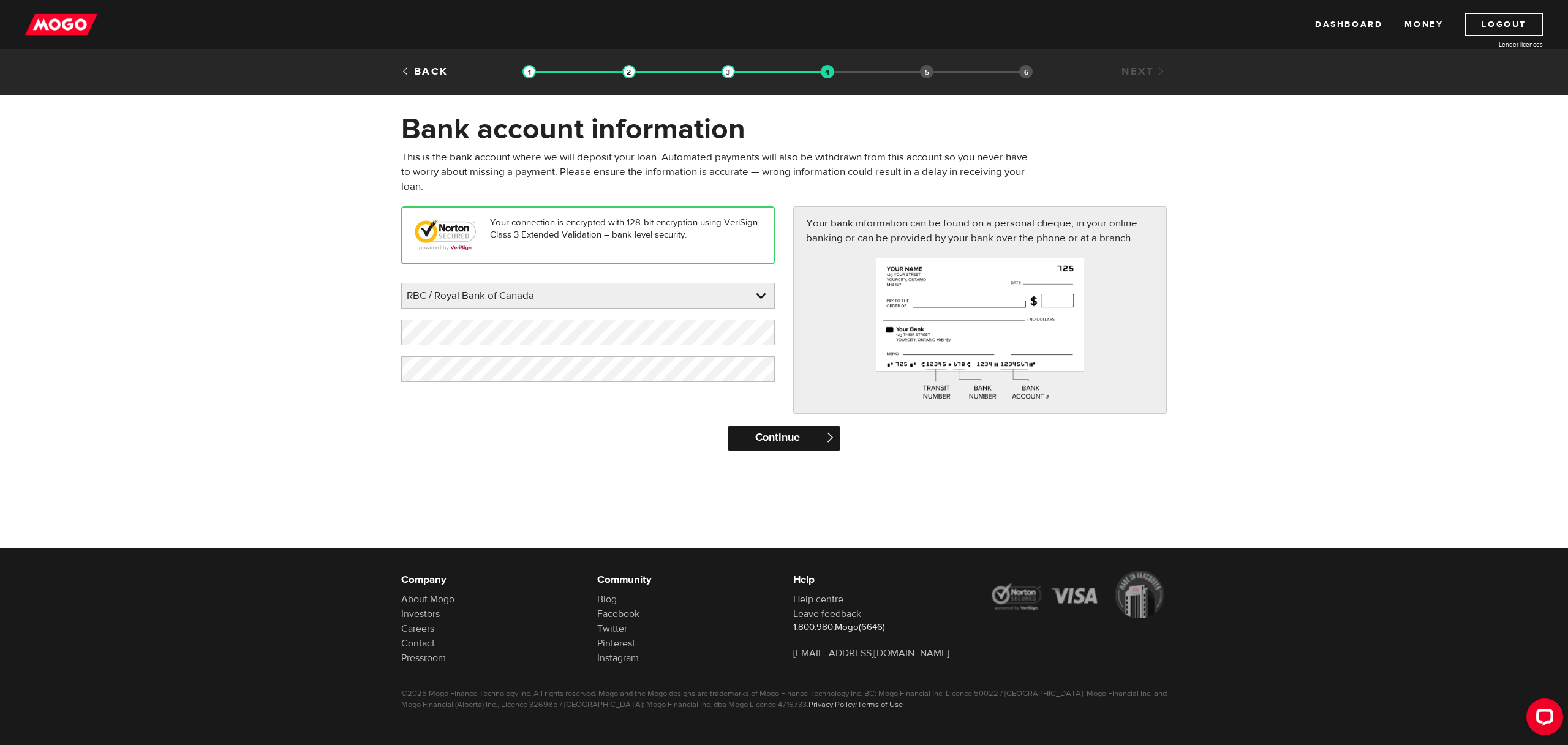
click at [809, 427] on input "Continue" at bounding box center [784, 437] width 112 height 24
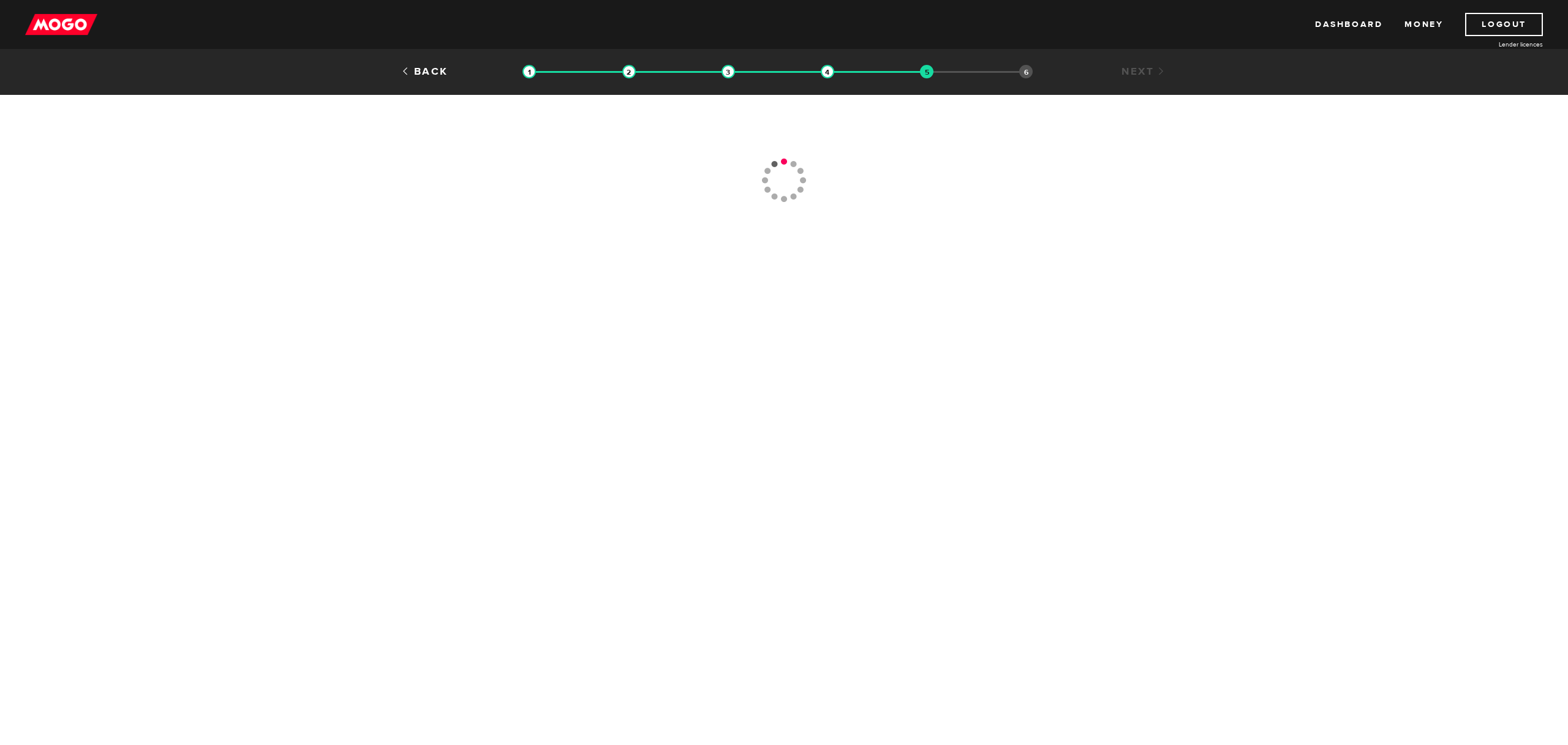
type input "[PHONE_NUMBER]"
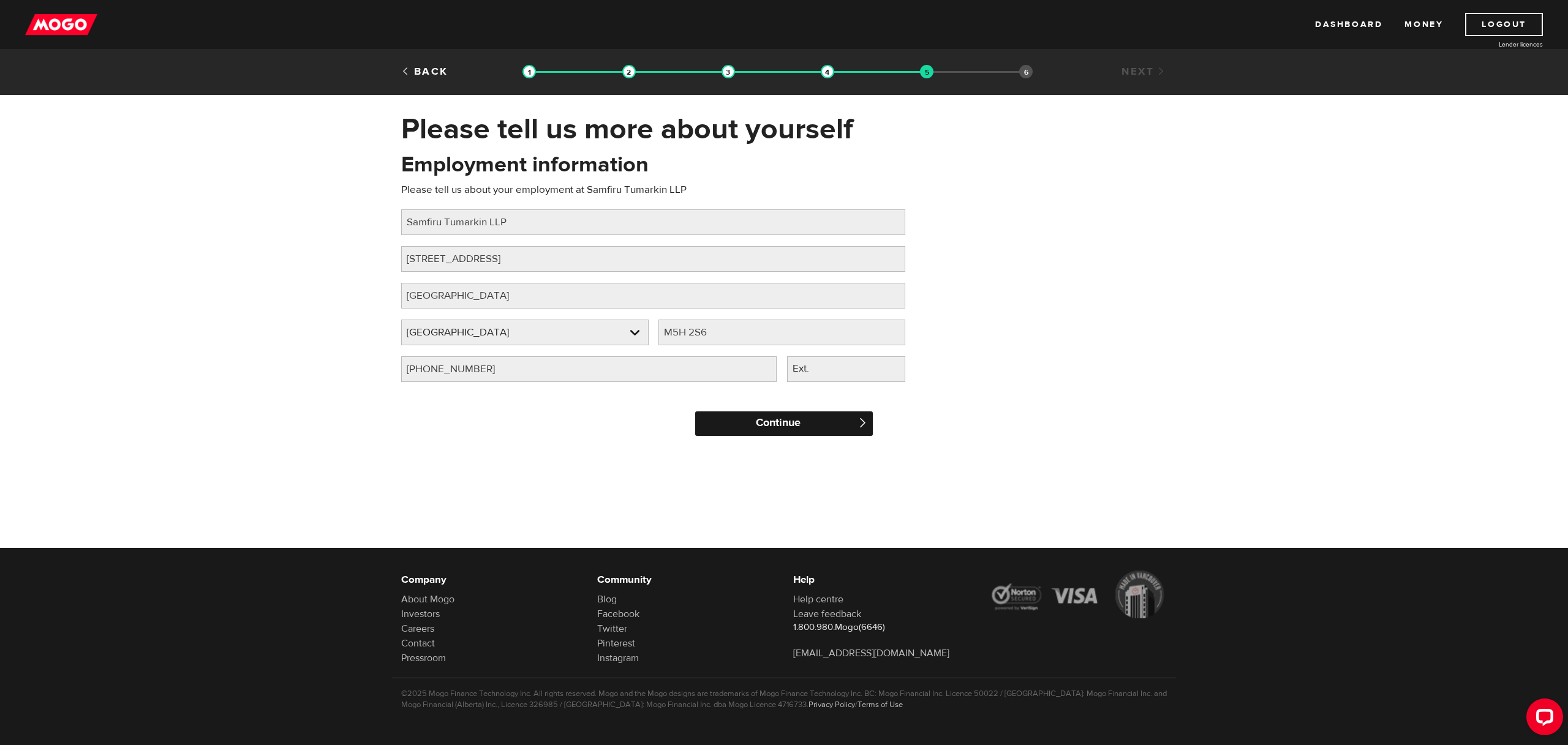
click at [783, 415] on input "Continue" at bounding box center [784, 423] width 178 height 24
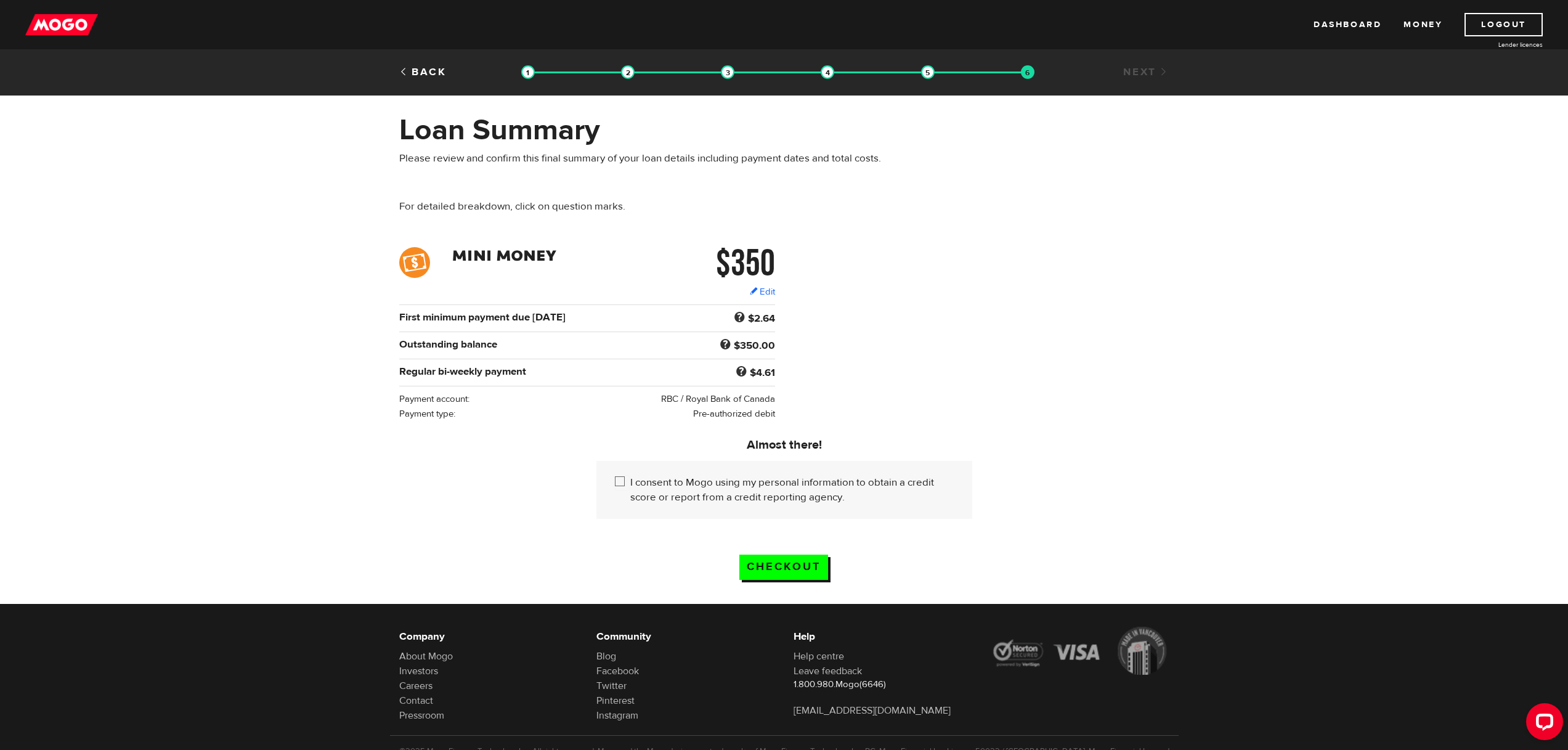
click at [620, 488] on input "I consent to Mogo using my personal information to obtain a credit score or rep…" at bounding box center [622, 483] width 16 height 16
checkbox input "true"
click at [765, 569] on input "Checkout" at bounding box center [784, 567] width 89 height 25
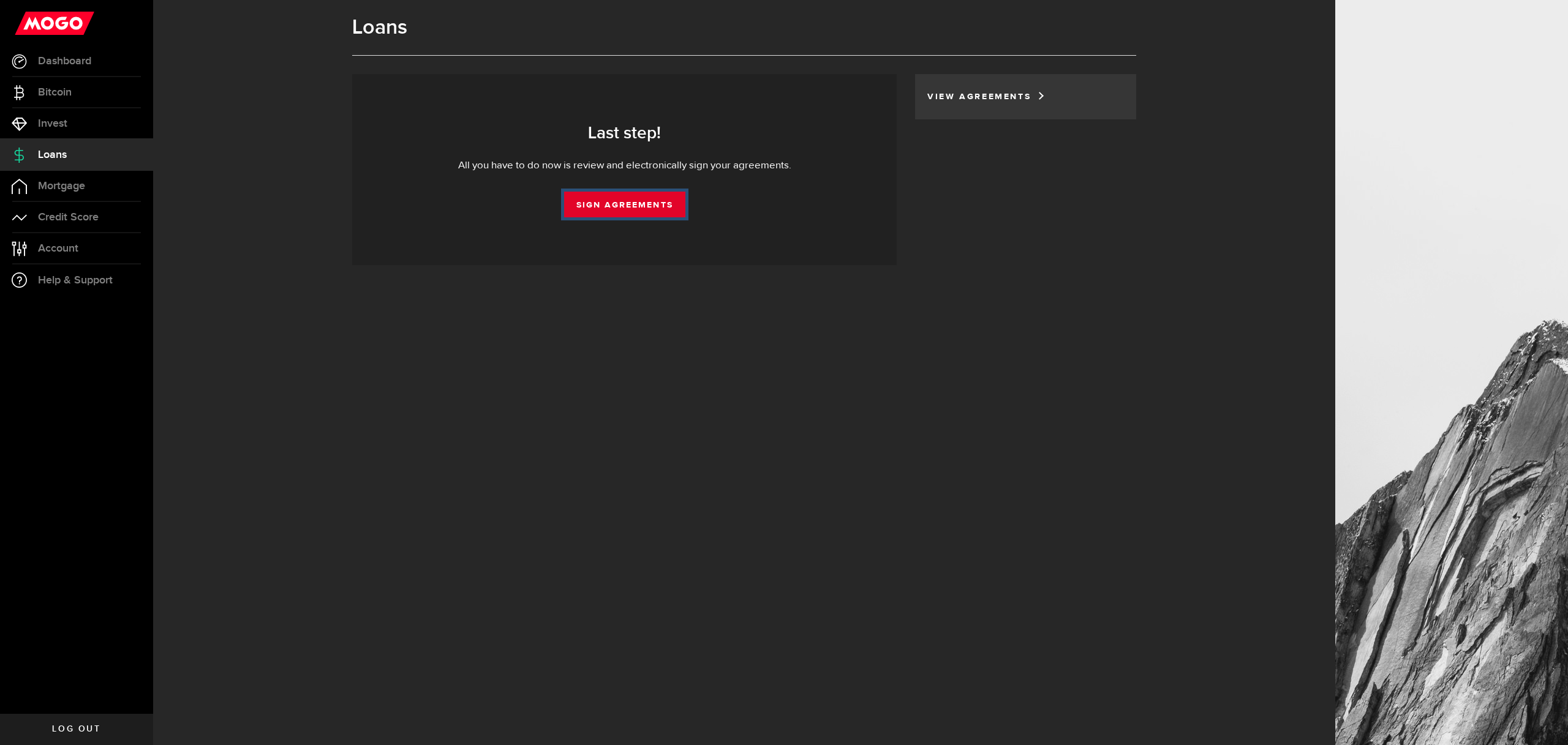
click at [618, 209] on link "Sign Agreements" at bounding box center [624, 204] width 121 height 26
